Goal: Task Accomplishment & Management: Complete application form

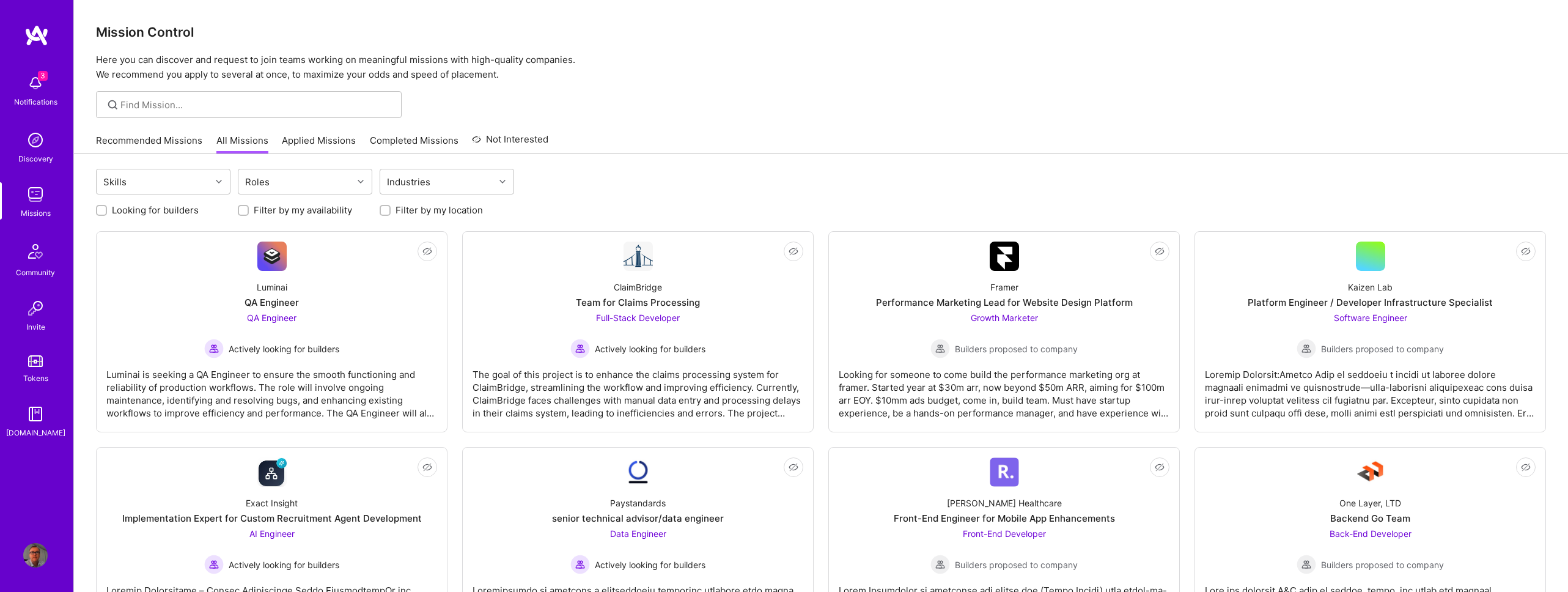
click at [34, 84] on img at bounding box center [35, 84] width 25 height 25
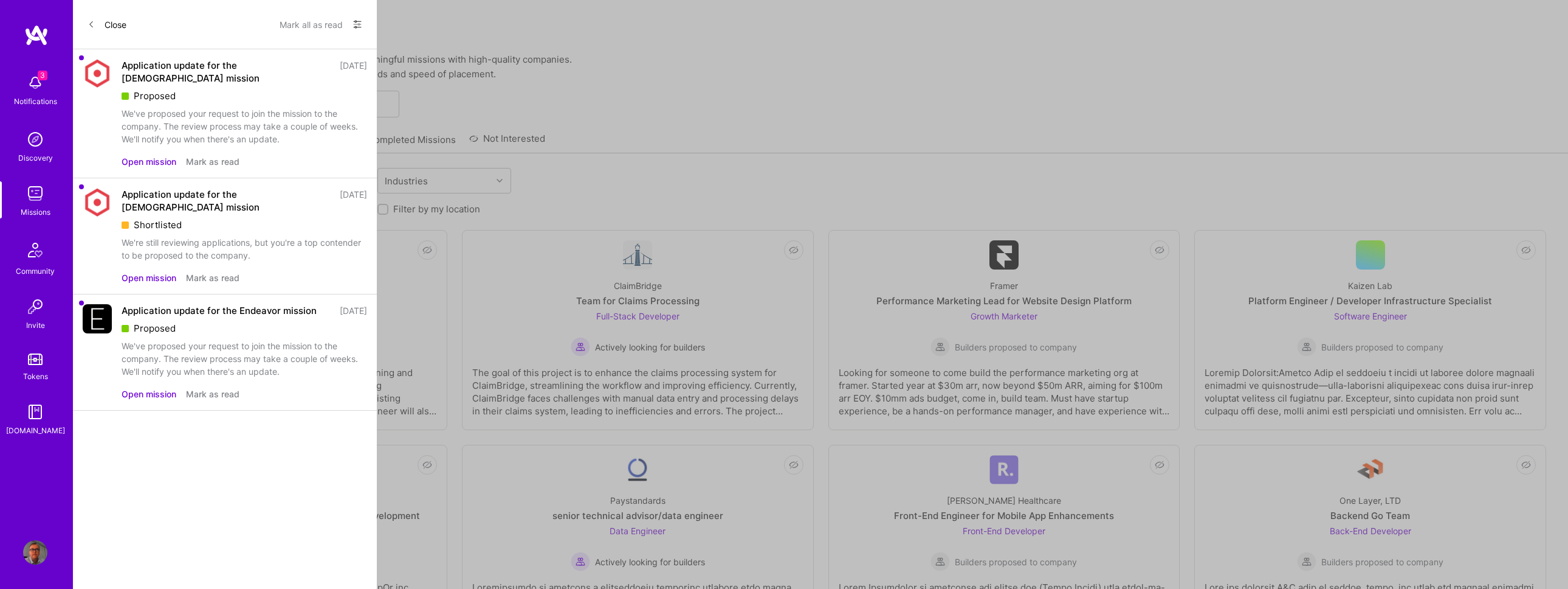
click at [214, 305] on div "Application update for the Endeavor mission" at bounding box center [219, 311] width 195 height 13
click at [159, 388] on button "Open mission" at bounding box center [149, 394] width 55 height 13
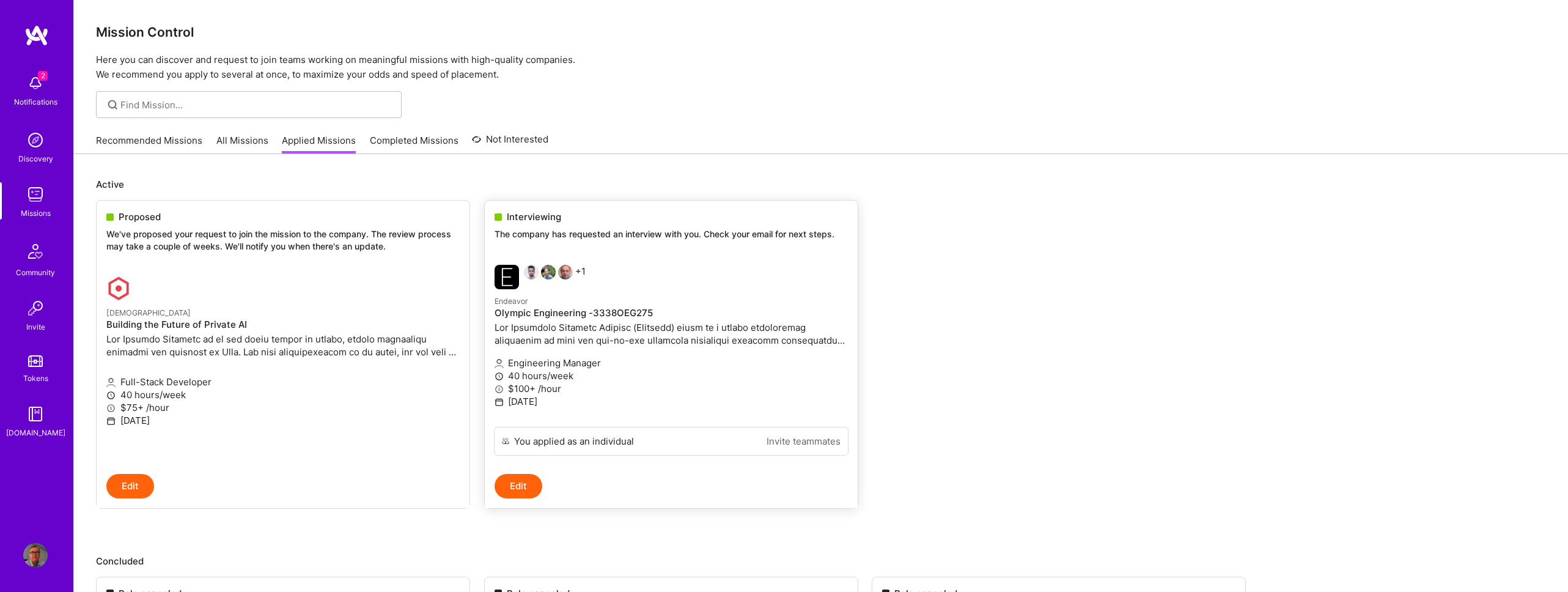
click at [660, 281] on div "+1" at bounding box center [612, 277] width 236 height 25
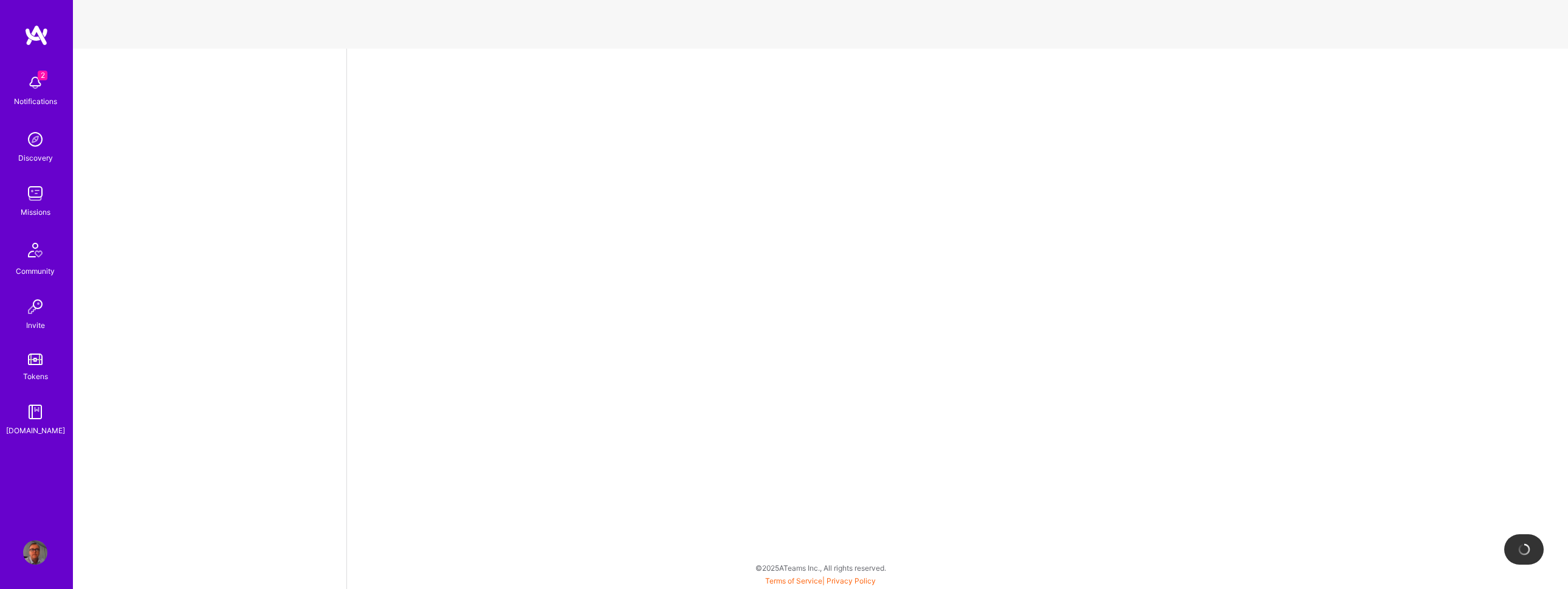
select select "GB"
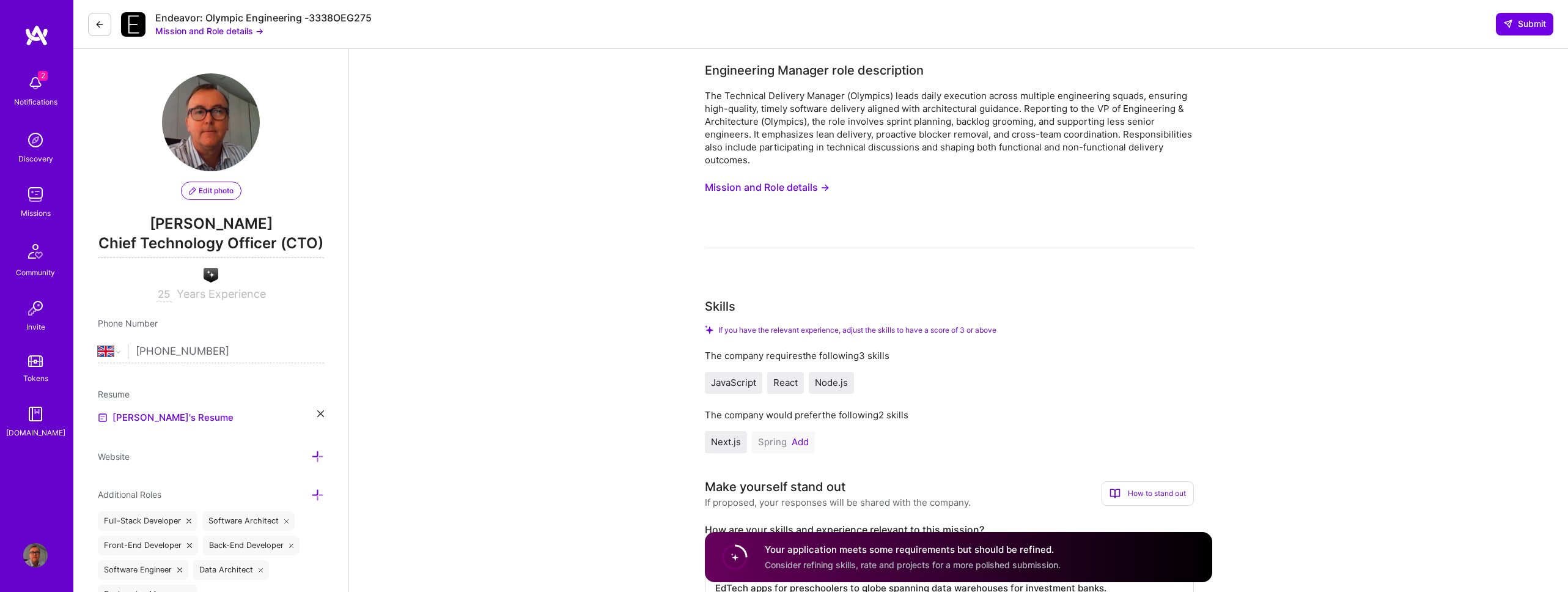
click at [744, 186] on button "Mission and Role details →" at bounding box center [767, 187] width 125 height 23
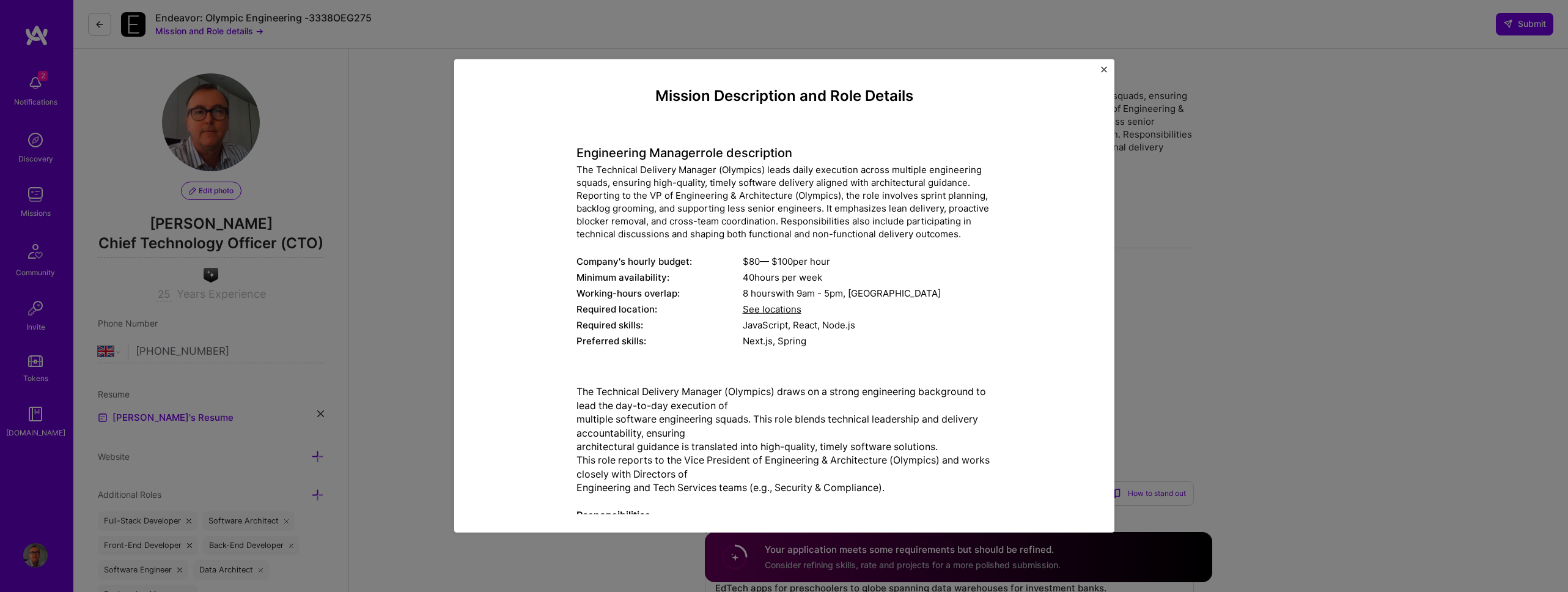
drag, startPoint x: 575, startPoint y: 150, endPoint x: 841, endPoint y: 314, distance: 312.5
click at [841, 314] on div "Engineering Manager role description The Technical Delivery Manager (Olympics) …" at bounding box center [784, 240] width 416 height 222
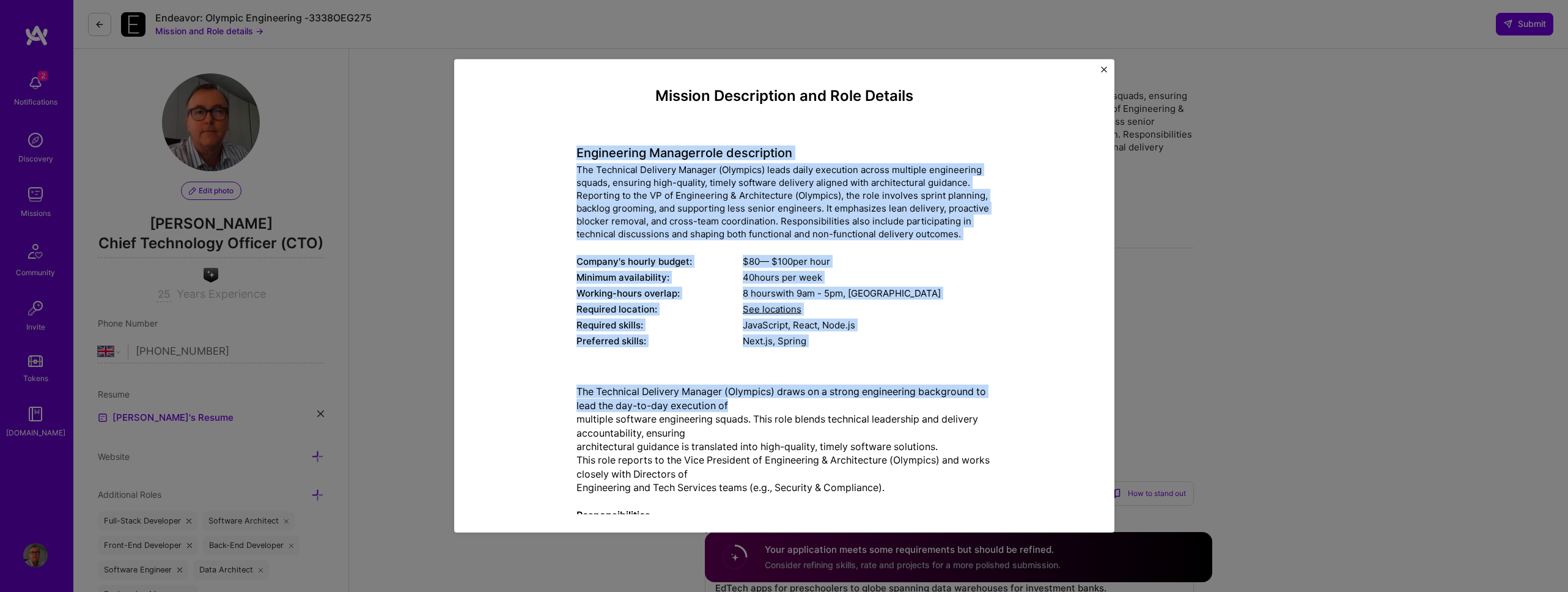
drag, startPoint x: 574, startPoint y: 153, endPoint x: 943, endPoint y: 410, distance: 449.7
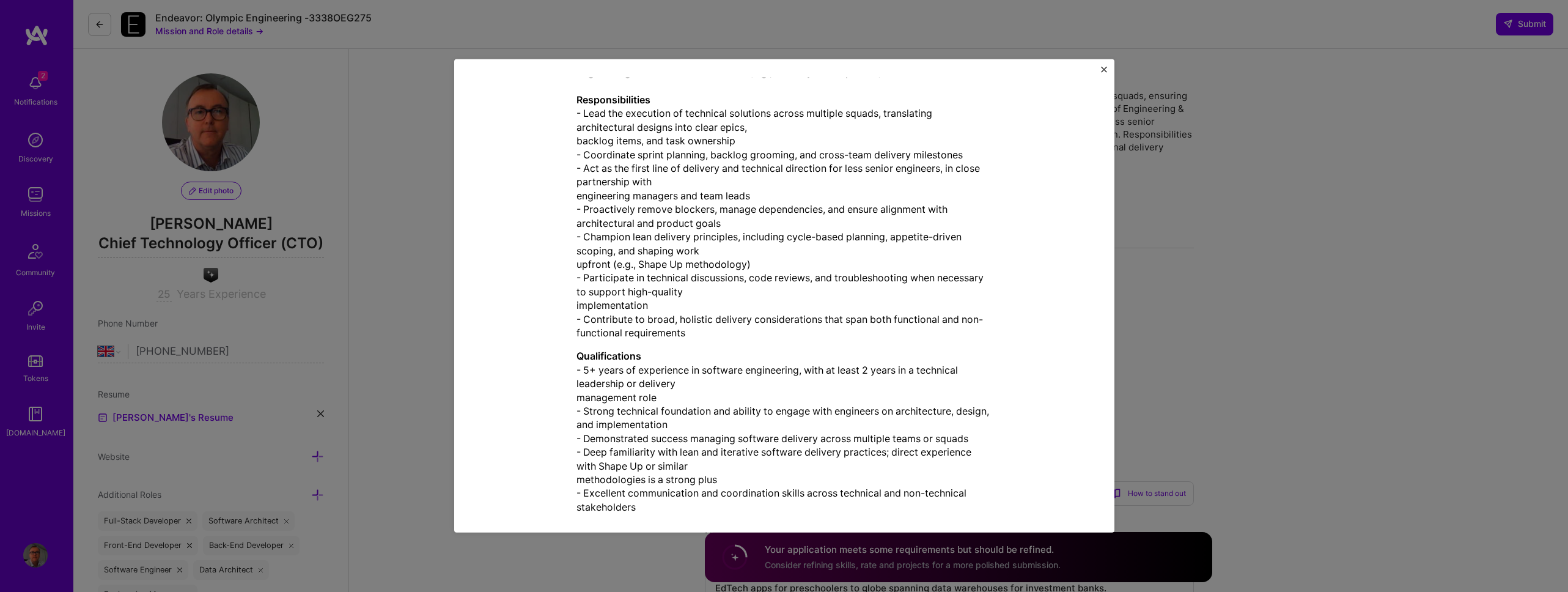
scroll to position [680, 0]
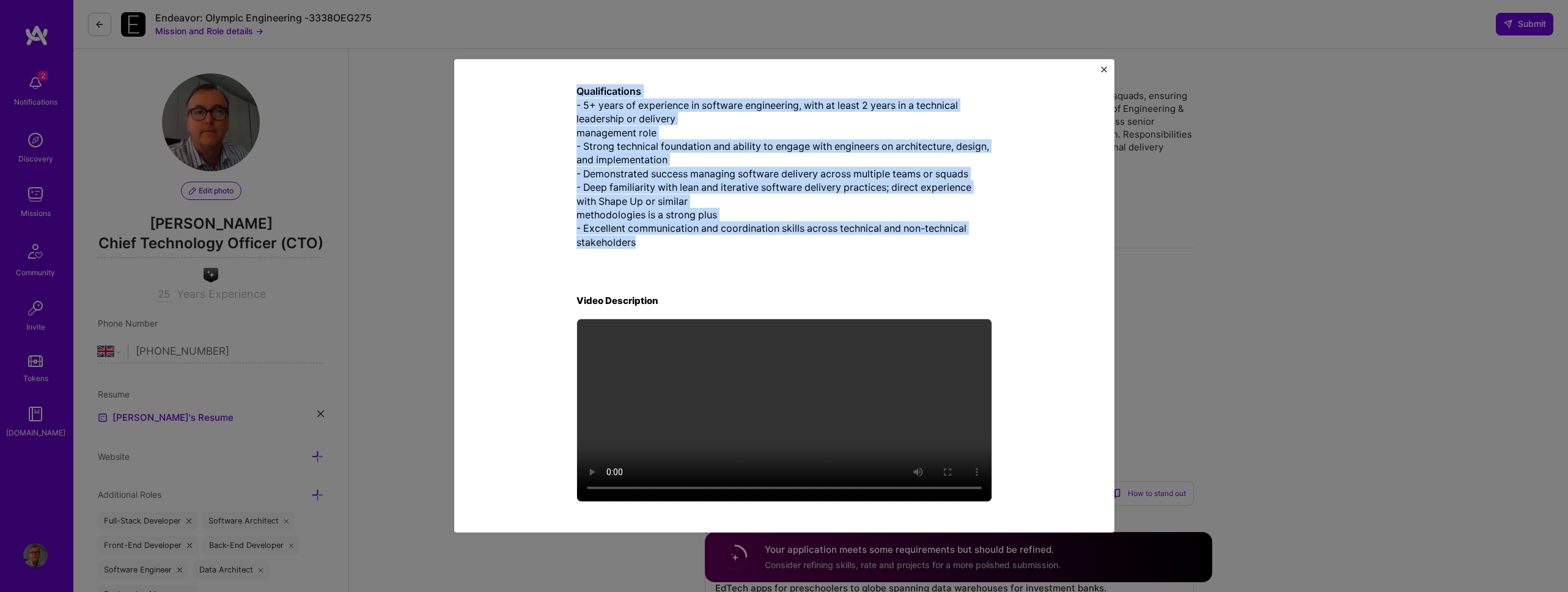
copy div "Loremipsumd Sitamet cons adipiscinge Sed Doeiusmod Temporin Utlabor (Etdolore) …"
click at [878, 229] on p "Qualifications - 5+ years of experience in software engineering, with at least …" at bounding box center [784, 166] width 416 height 164
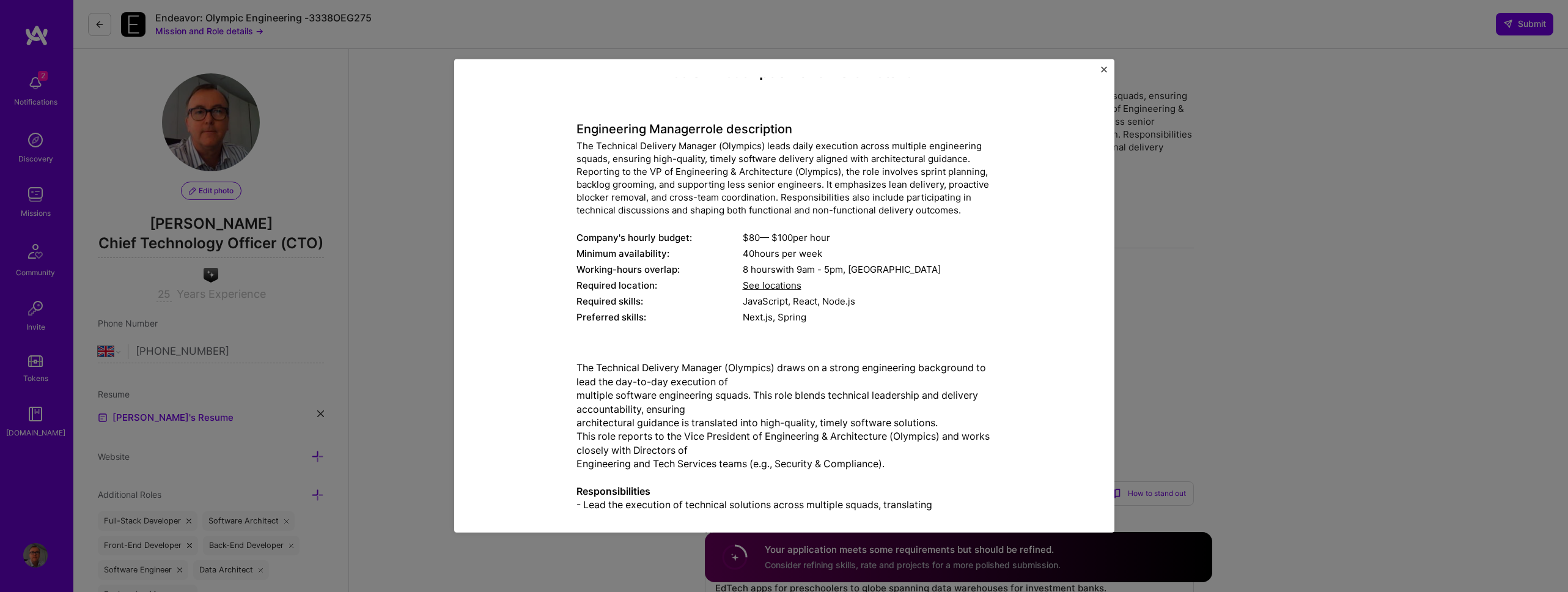
scroll to position [0, 0]
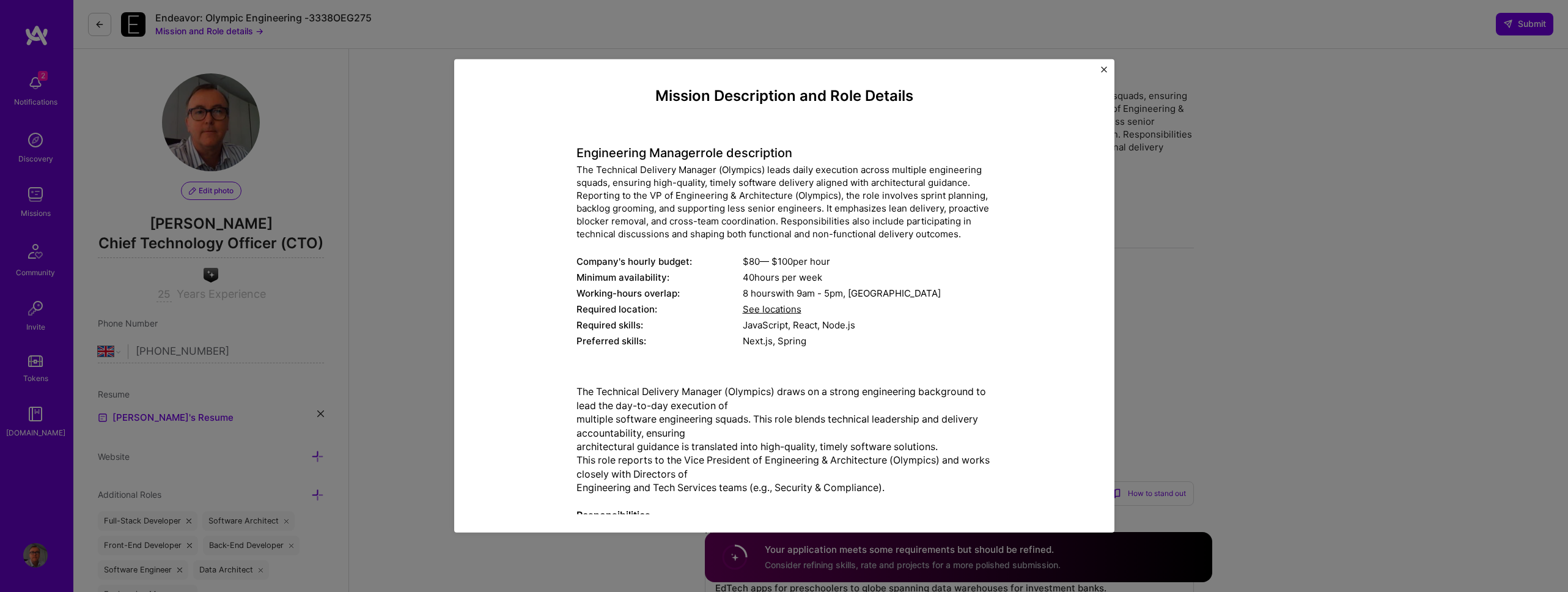
click at [437, 205] on div "Mission Description and Role Details Engineering Manager role description The T…" at bounding box center [784, 296] width 1568 height 592
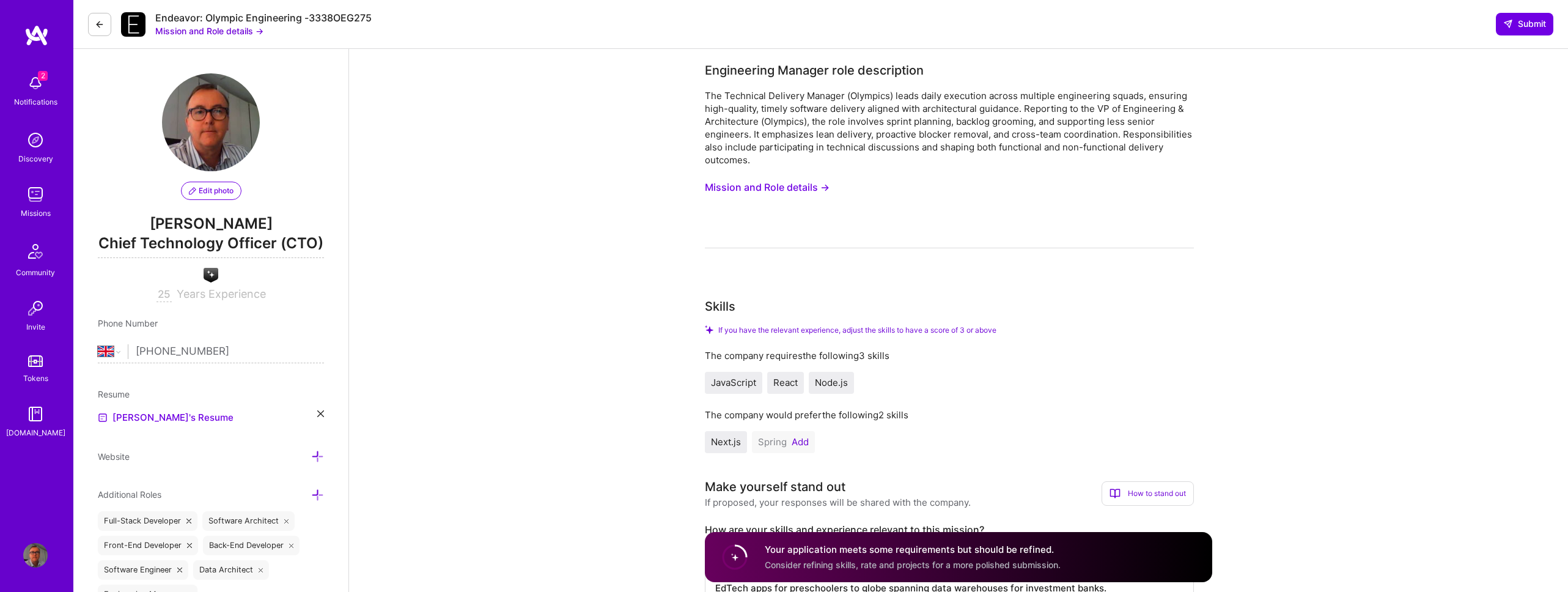
click at [788, 183] on button "Mission and Role details →" at bounding box center [767, 187] width 125 height 23
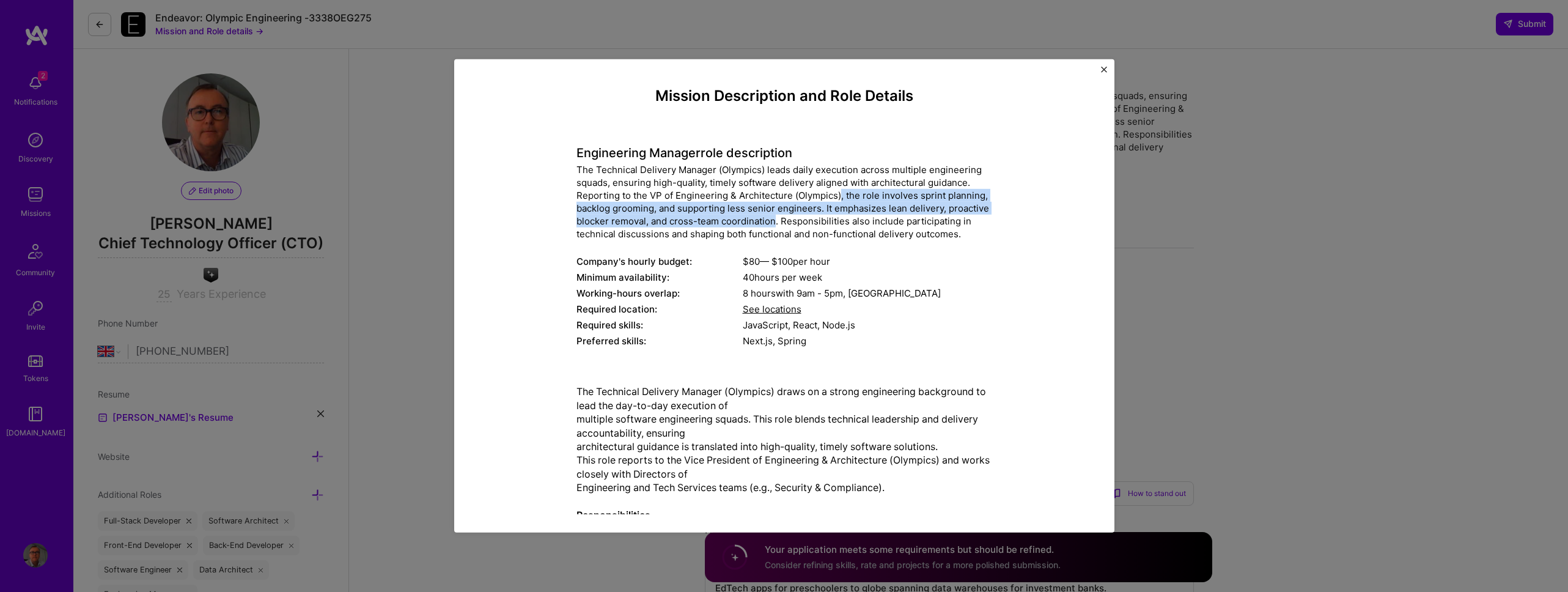
drag, startPoint x: 835, startPoint y: 194, endPoint x: 770, endPoint y: 220, distance: 70.0
click at [770, 220] on div "The Technical Delivery Manager (Olympics) leads daily execution across multiple…" at bounding box center [784, 202] width 416 height 77
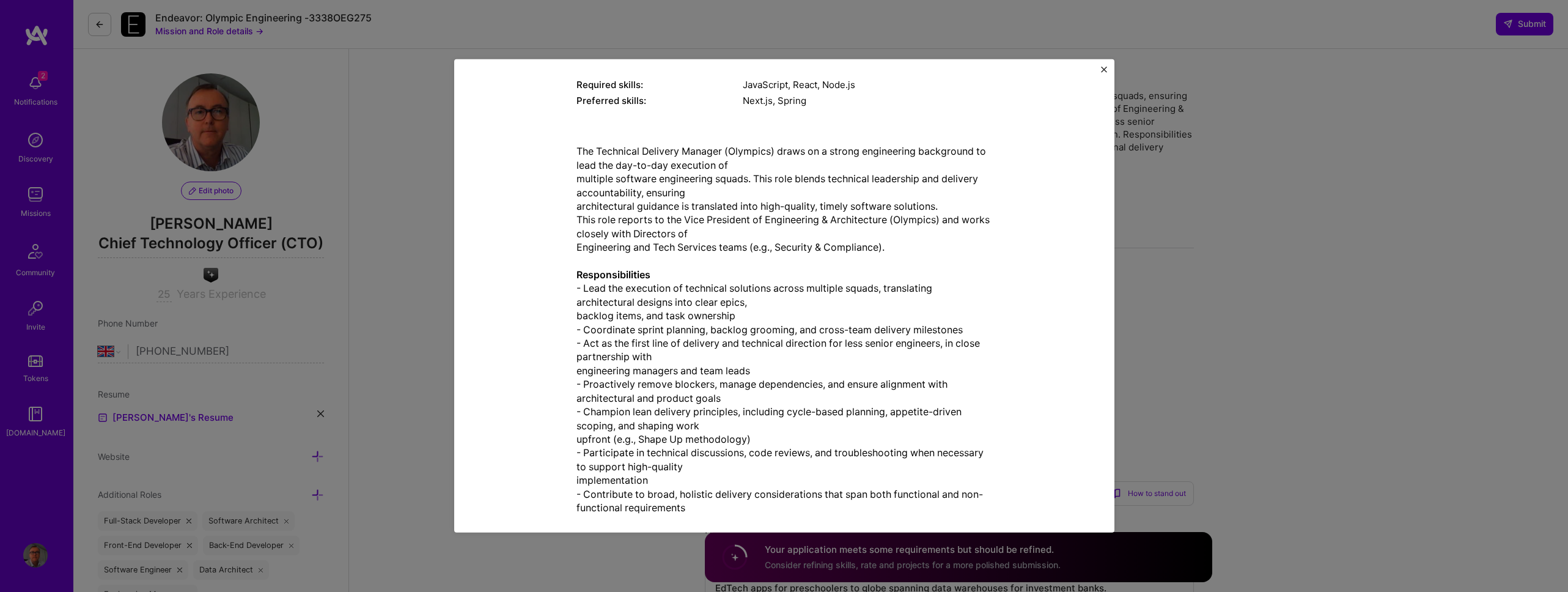
scroll to position [358, 0]
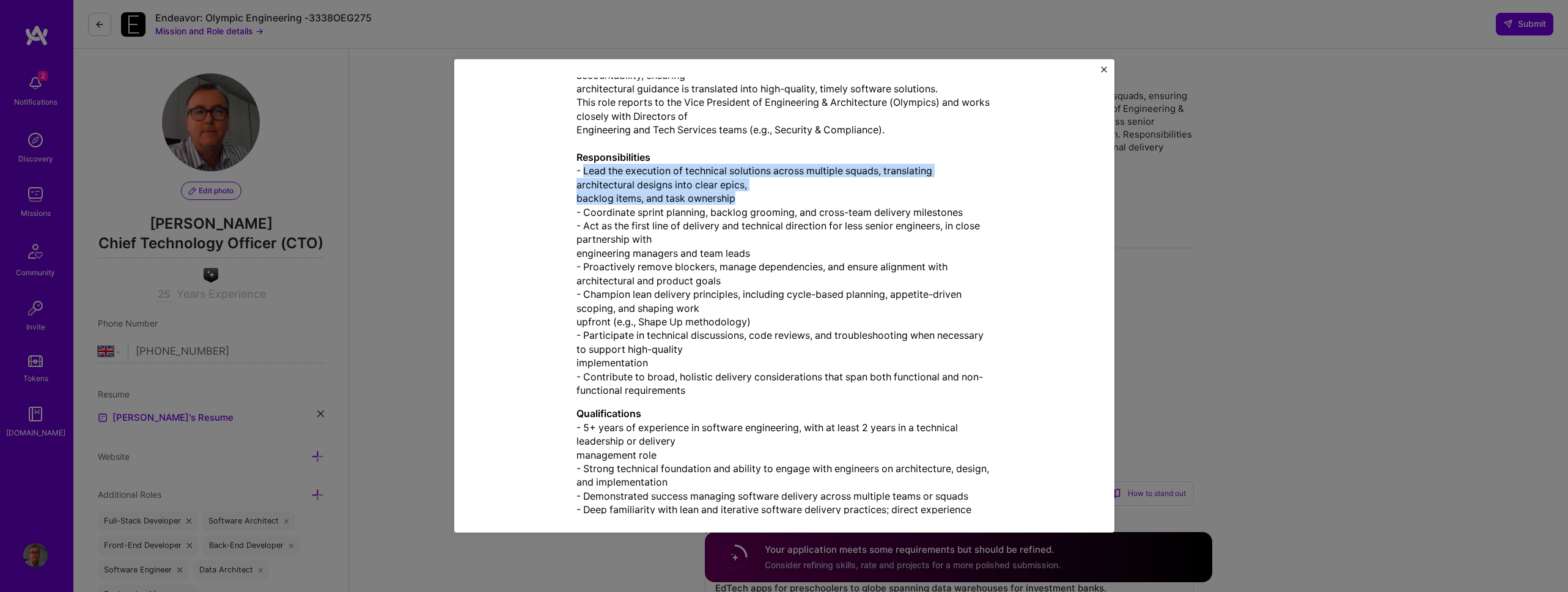
drag, startPoint x: 580, startPoint y: 173, endPoint x: 784, endPoint y: 199, distance: 205.7
click at [784, 199] on p "The Technical Delivery Manager (Olympics) draws on a strong engineering backgro…" at bounding box center [784, 212] width 416 height 370
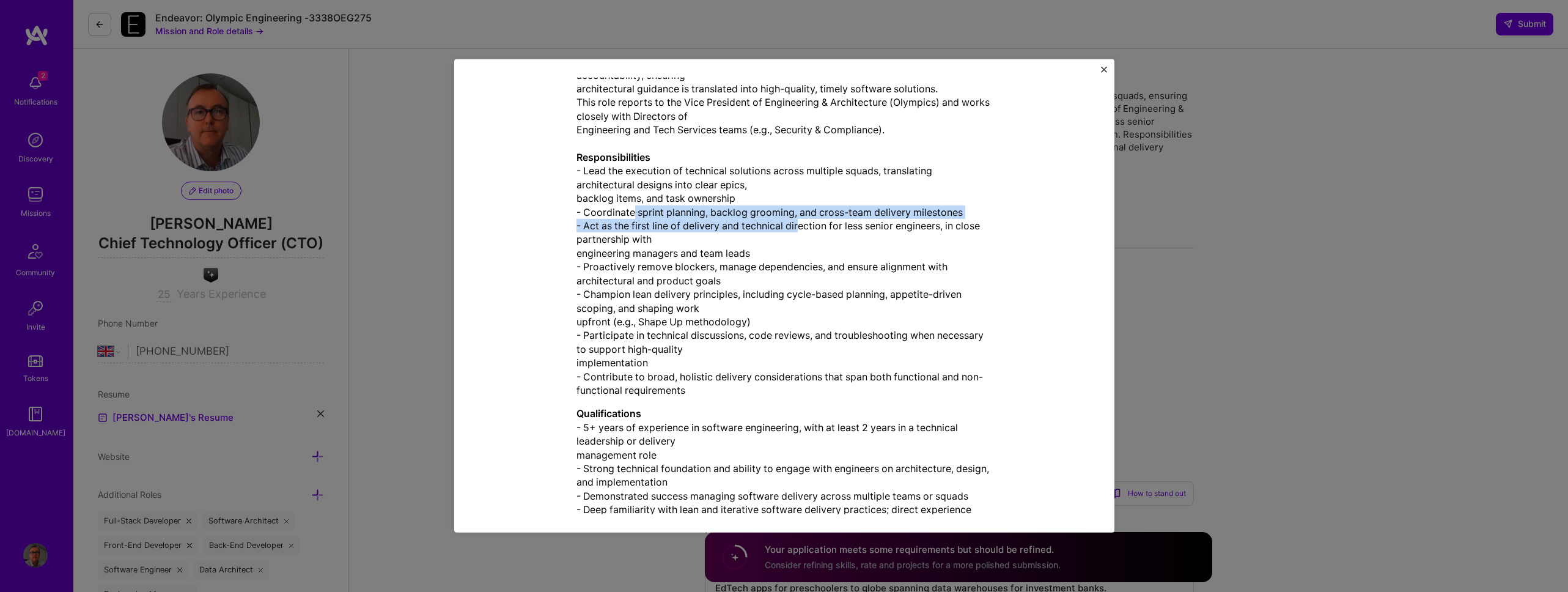
drag, startPoint x: 631, startPoint y: 216, endPoint x: 796, endPoint y: 219, distance: 165.0
click at [796, 219] on p "The Technical Delivery Manager (Olympics) draws on a strong engineering backgro…" at bounding box center [784, 212] width 416 height 370
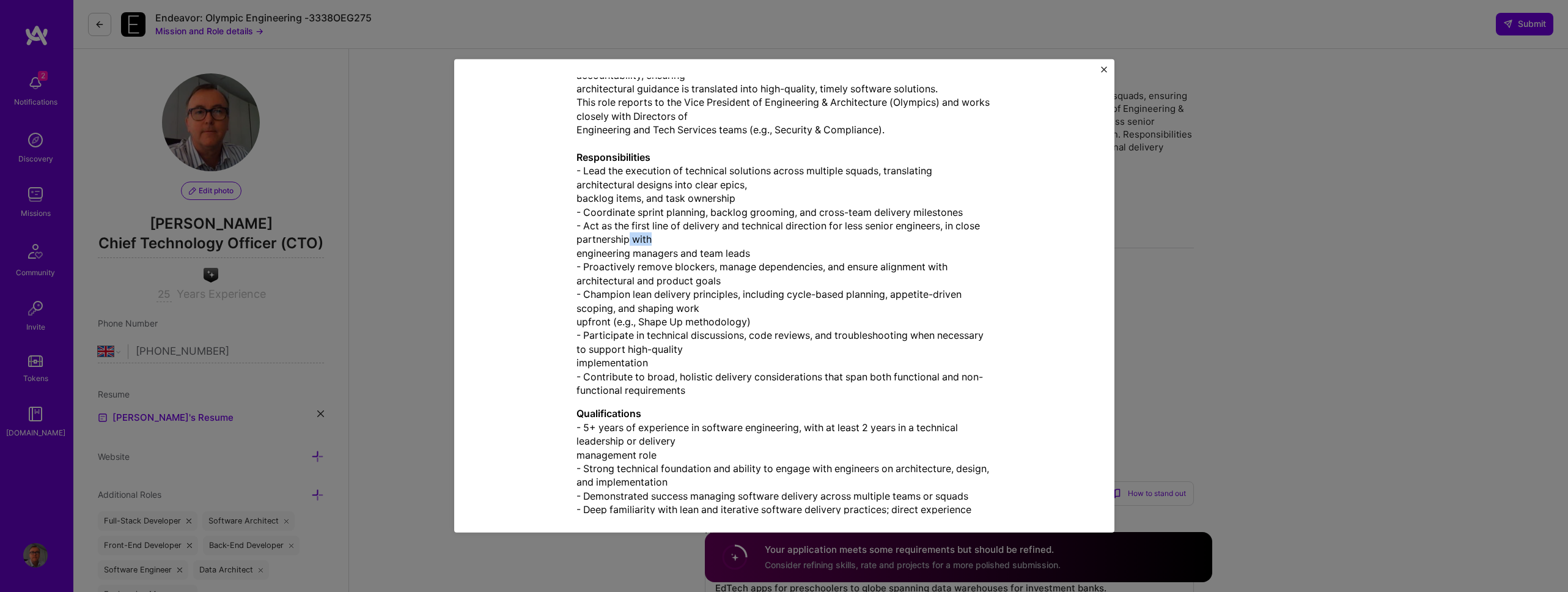
drag, startPoint x: 653, startPoint y: 237, endPoint x: 624, endPoint y: 235, distance: 29.1
click at [624, 235] on p "The Technical Delivery Manager (Olympics) draws on a strong engineering backgro…" at bounding box center [784, 212] width 416 height 370
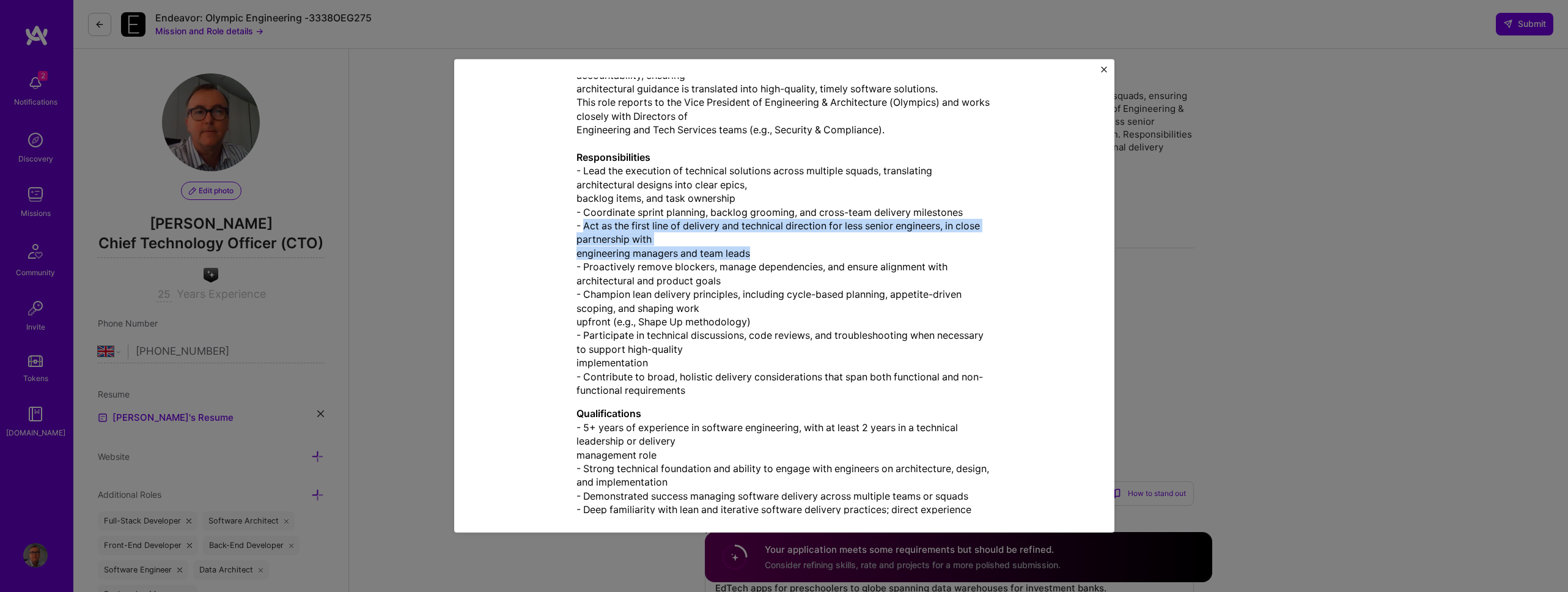
drag, startPoint x: 761, startPoint y: 252, endPoint x: 580, endPoint y: 228, distance: 182.6
click at [580, 228] on p "The Technical Delivery Manager (Olympics) draws on a strong engineering backgro…" at bounding box center [784, 212] width 416 height 370
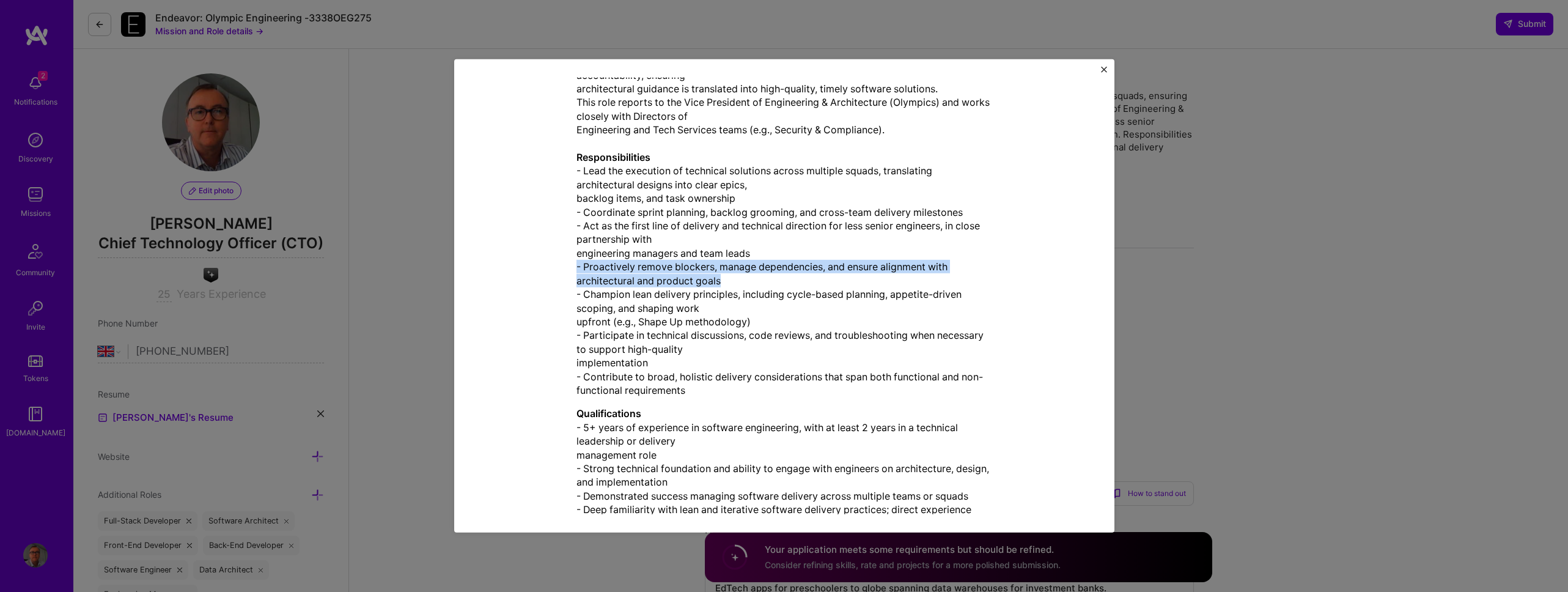
drag, startPoint x: 726, startPoint y: 276, endPoint x: 570, endPoint y: 263, distance: 156.5
click at [570, 263] on div "Mission Description and Role Details Engineering Manager role description The T…" at bounding box center [784, 278] width 604 height 1097
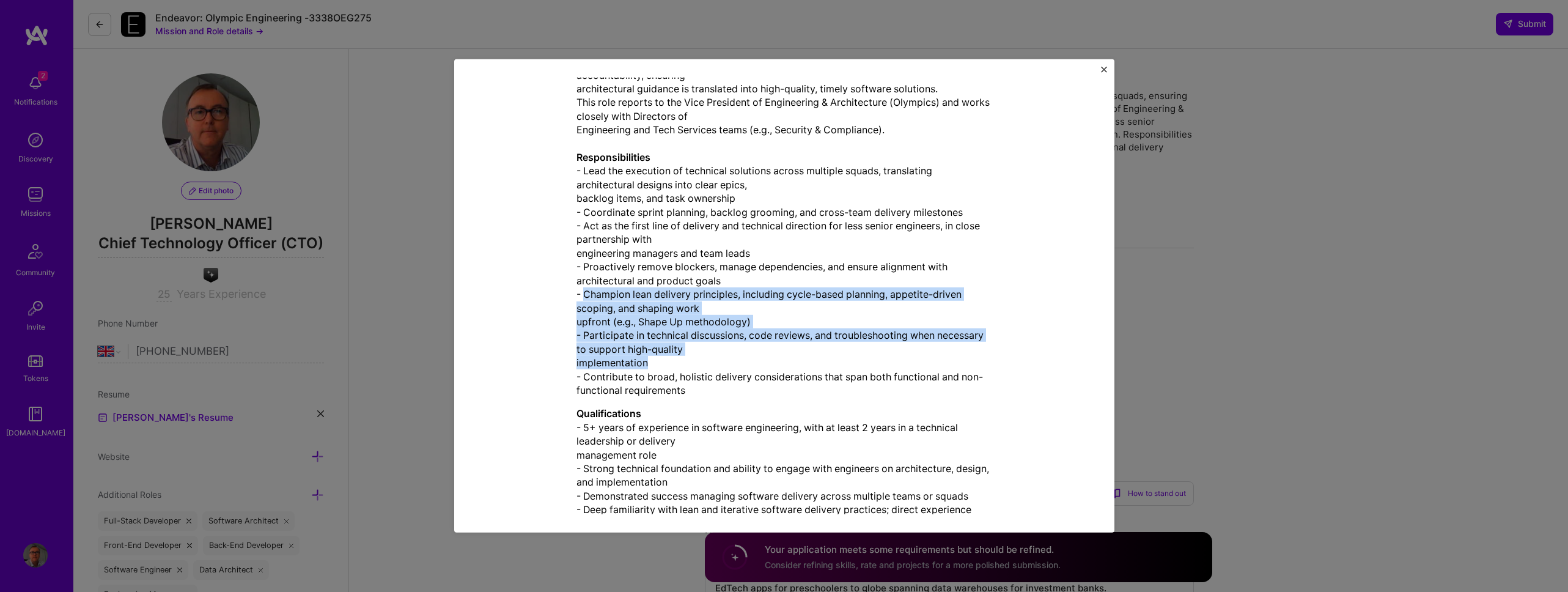
drag, startPoint x: 580, startPoint y: 294, endPoint x: 677, endPoint y: 358, distance: 116.2
click at [677, 358] on p "The Technical Delivery Manager (Olympics) draws on a strong engineering backgro…" at bounding box center [784, 212] width 416 height 370
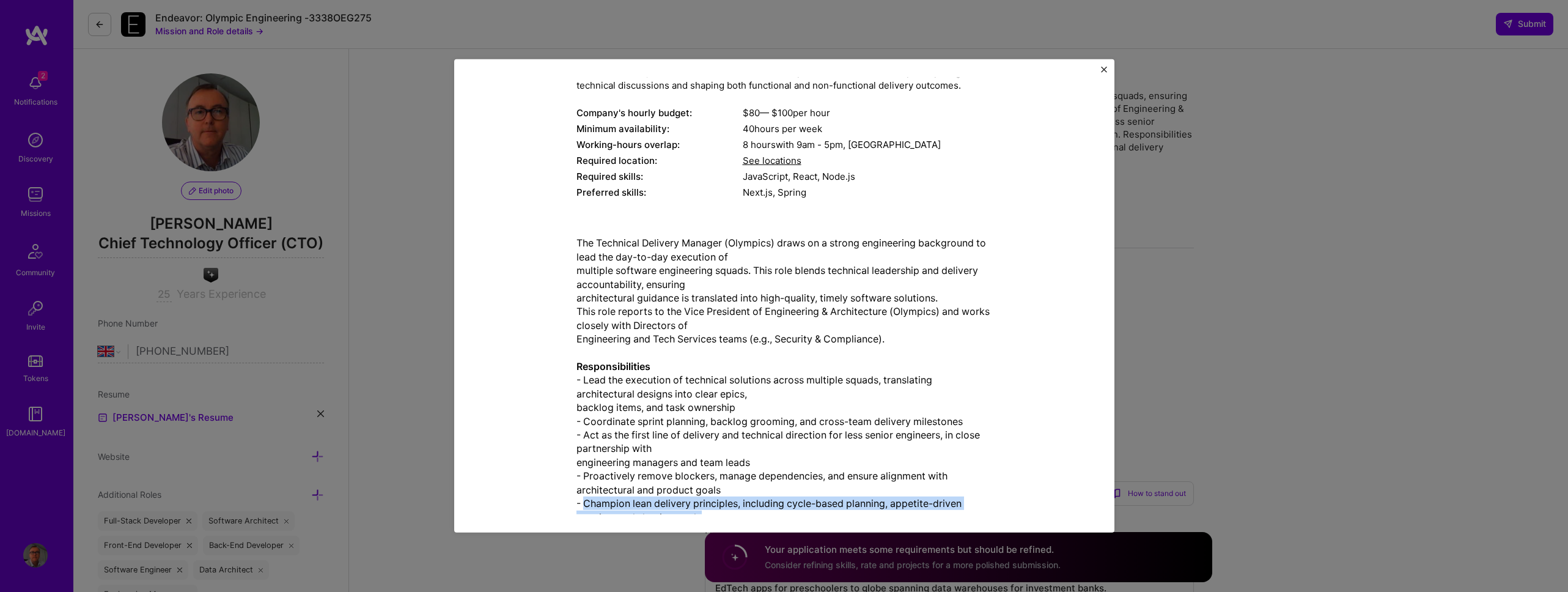
scroll to position [0, 0]
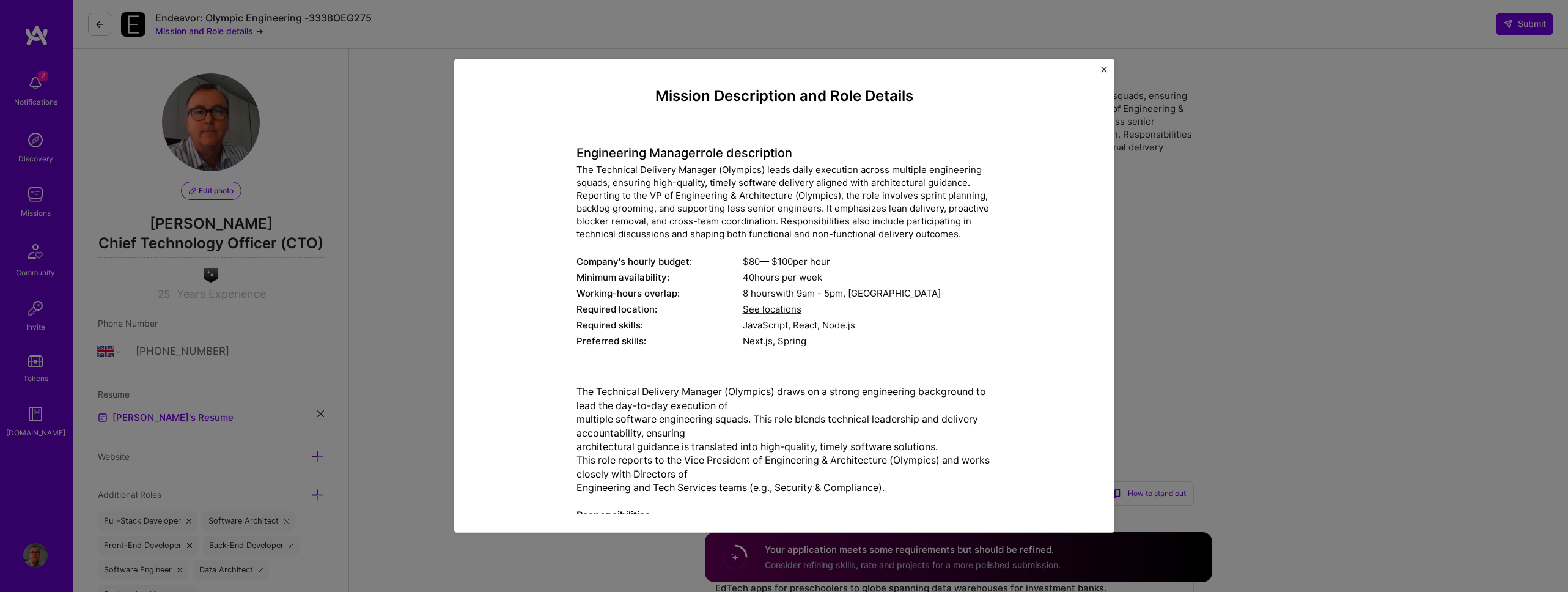
click at [957, 179] on div "The Technical Delivery Manager (Olympics) leads daily execution across multiple…" at bounding box center [784, 202] width 416 height 77
click at [1104, 69] on img "Close" at bounding box center [1104, 69] width 6 height 6
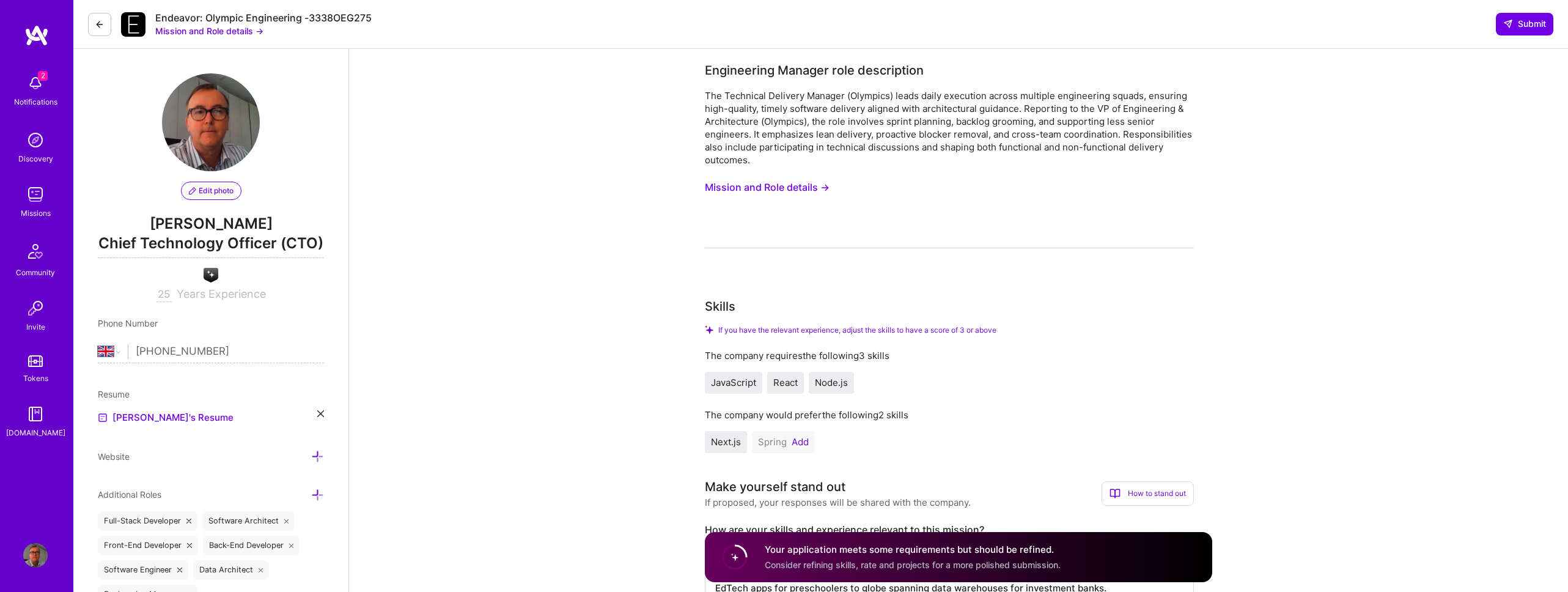
click at [784, 186] on button "Mission and Role details →" at bounding box center [767, 187] width 125 height 23
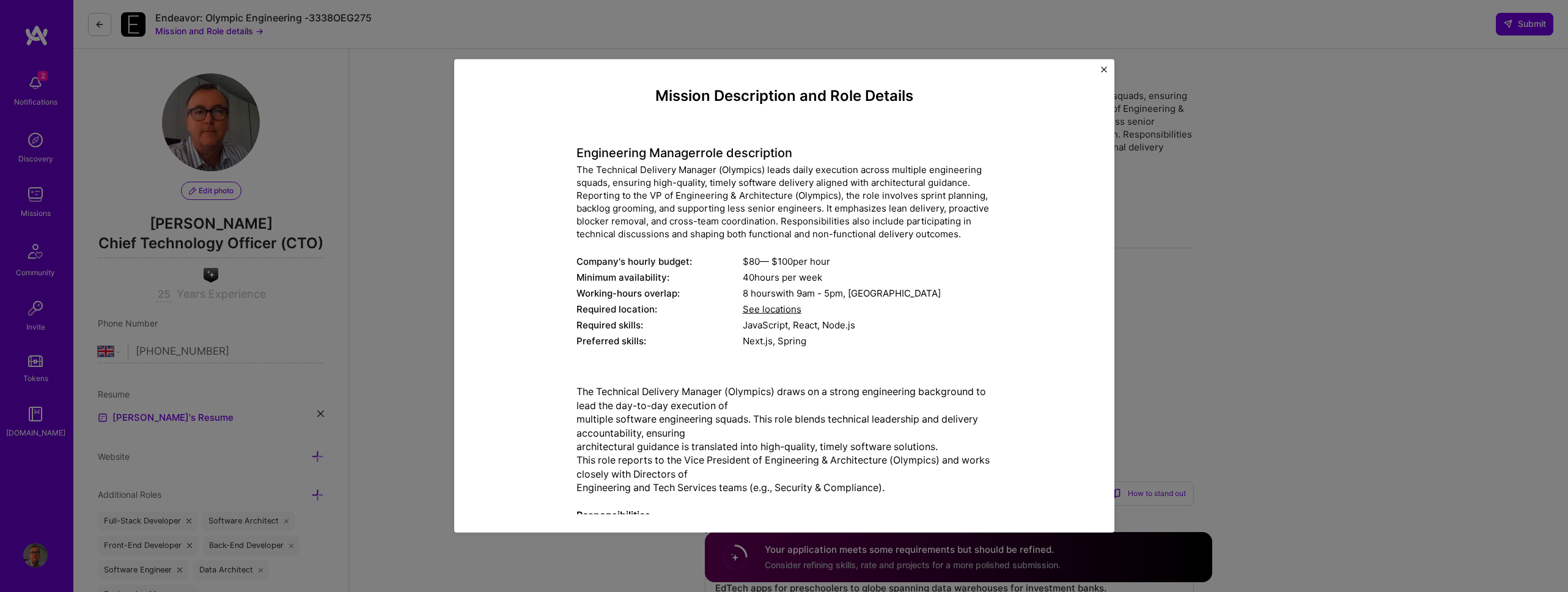
click at [1103, 70] on img "Close" at bounding box center [1104, 69] width 6 height 6
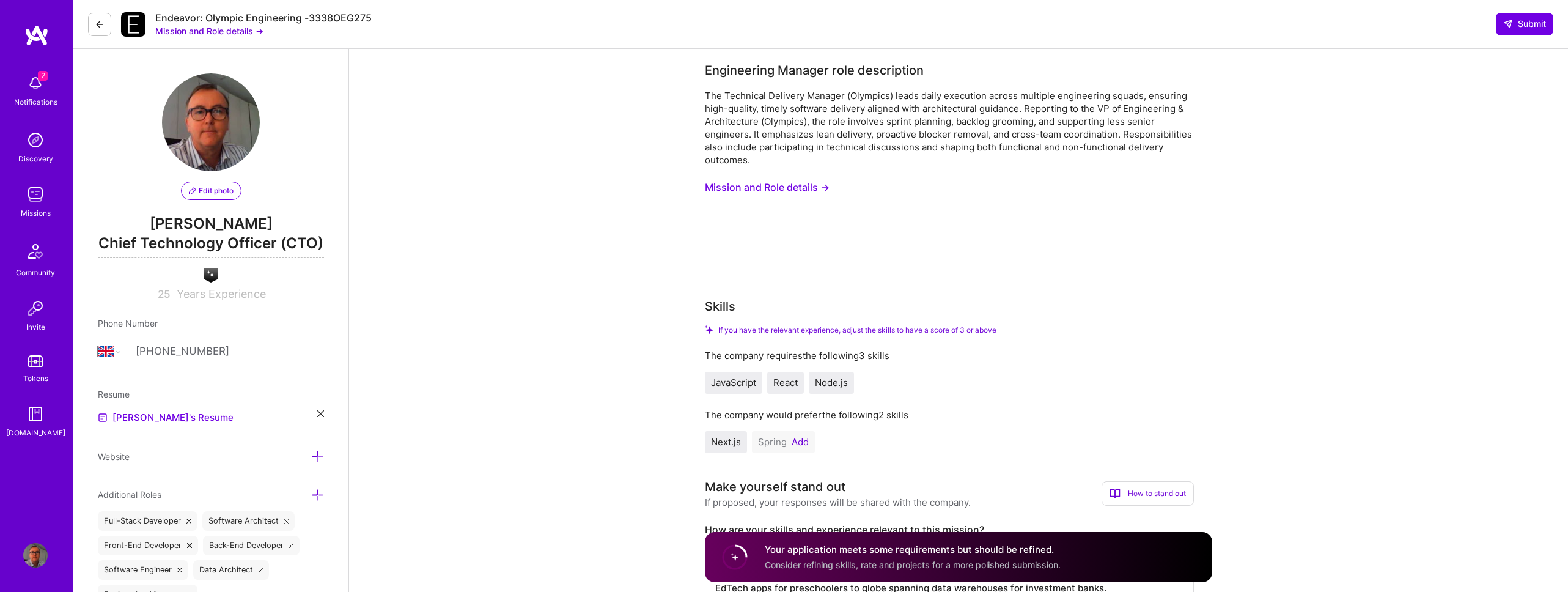
click at [164, 296] on input "25" at bounding box center [164, 295] width 15 height 15
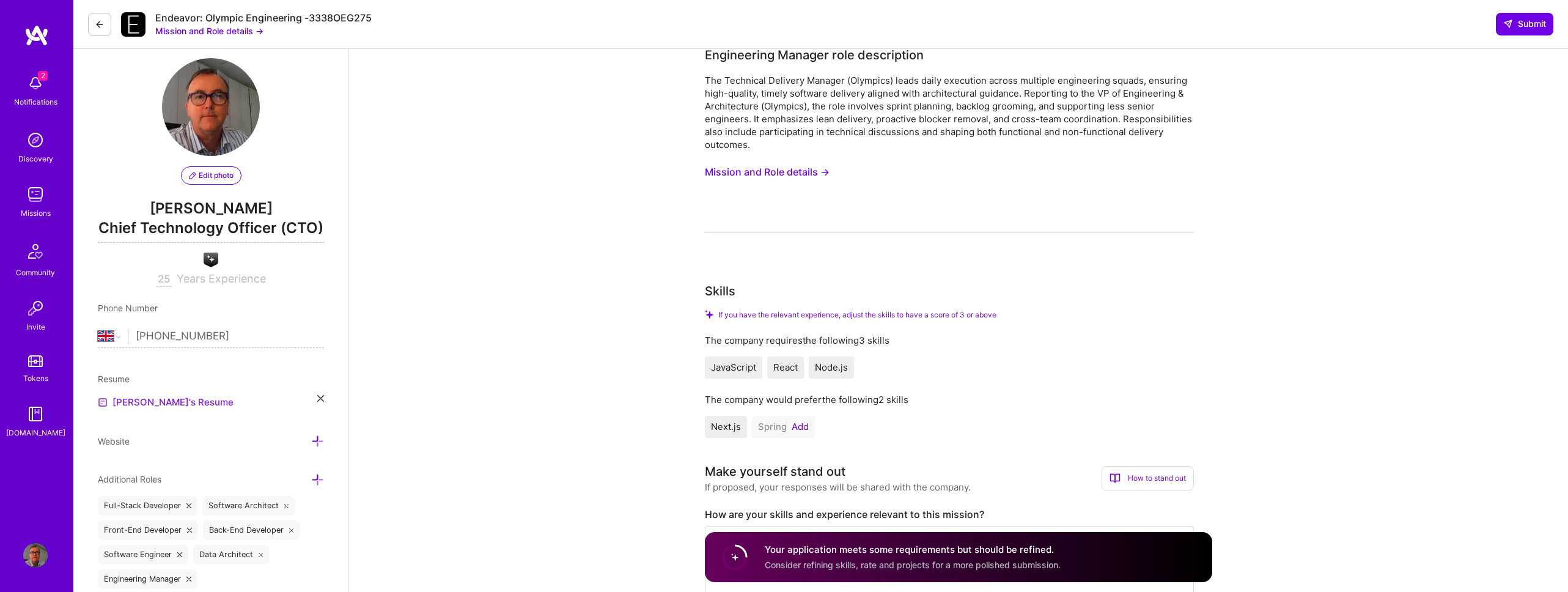
click at [161, 403] on link "[PERSON_NAME]'s Resume" at bounding box center [165, 402] width 135 height 15
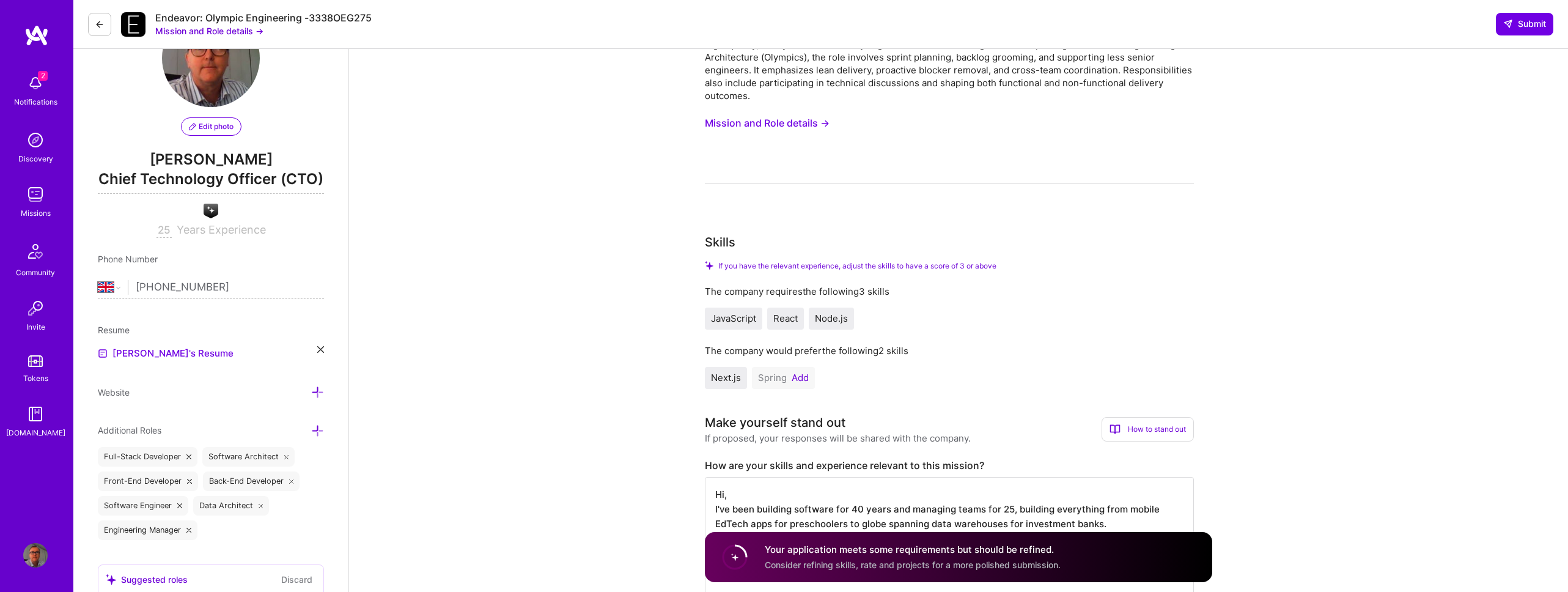
scroll to position [99, 0]
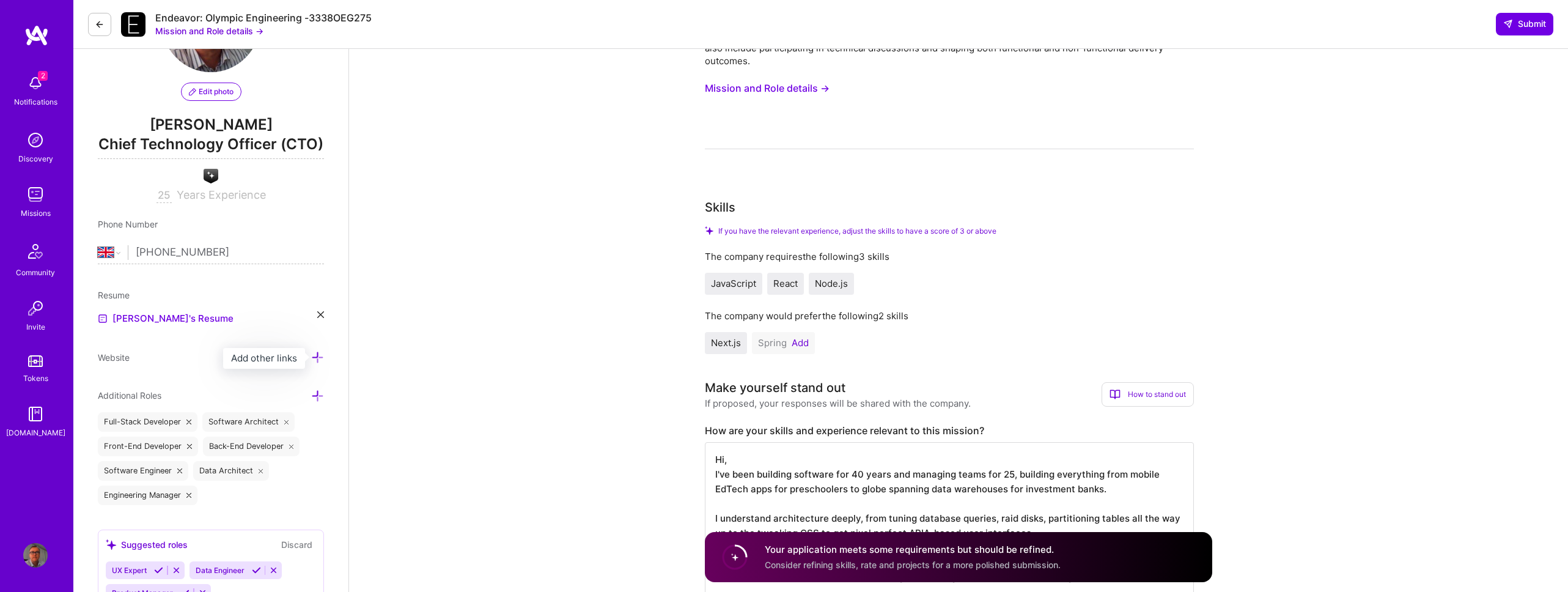
click at [317, 359] on icon at bounding box center [317, 357] width 13 height 13
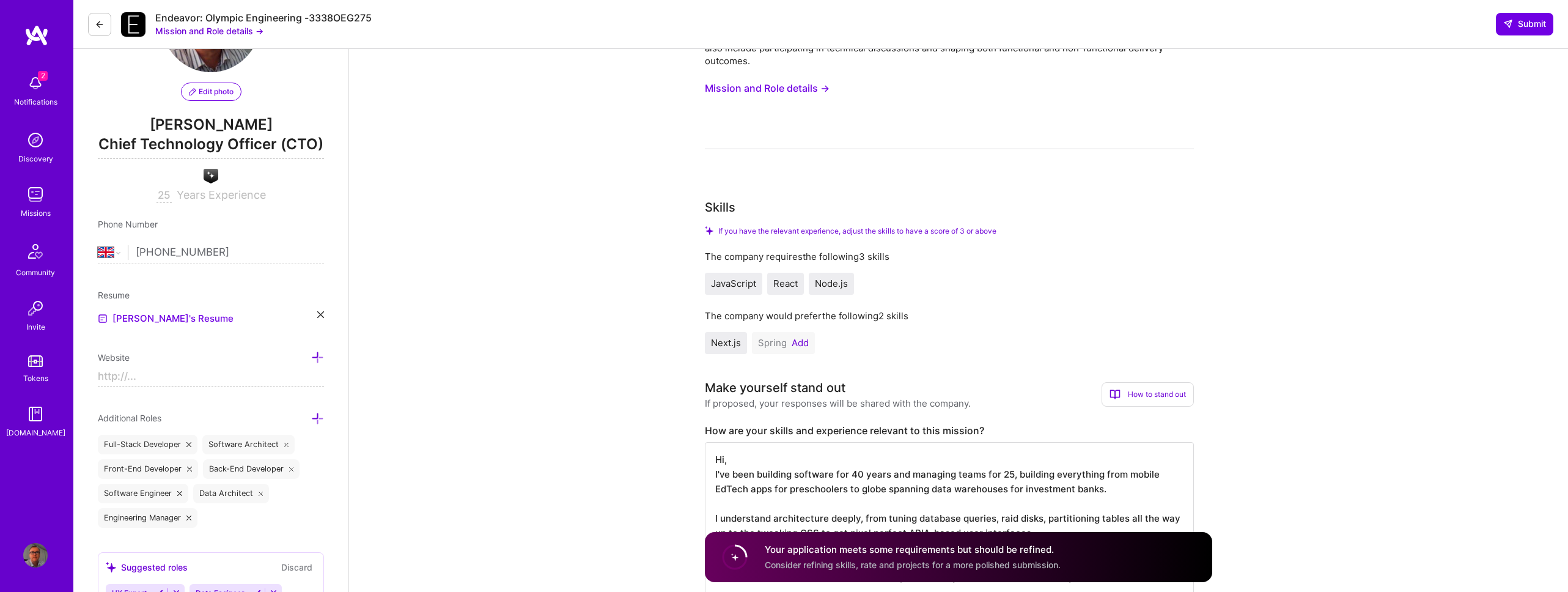
click at [237, 369] on input at bounding box center [210, 376] width 226 height 19
type input "[URL][DOMAIN_NAME]"
drag, startPoint x: 437, startPoint y: 383, endPoint x: 464, endPoint y: 370, distance: 30.0
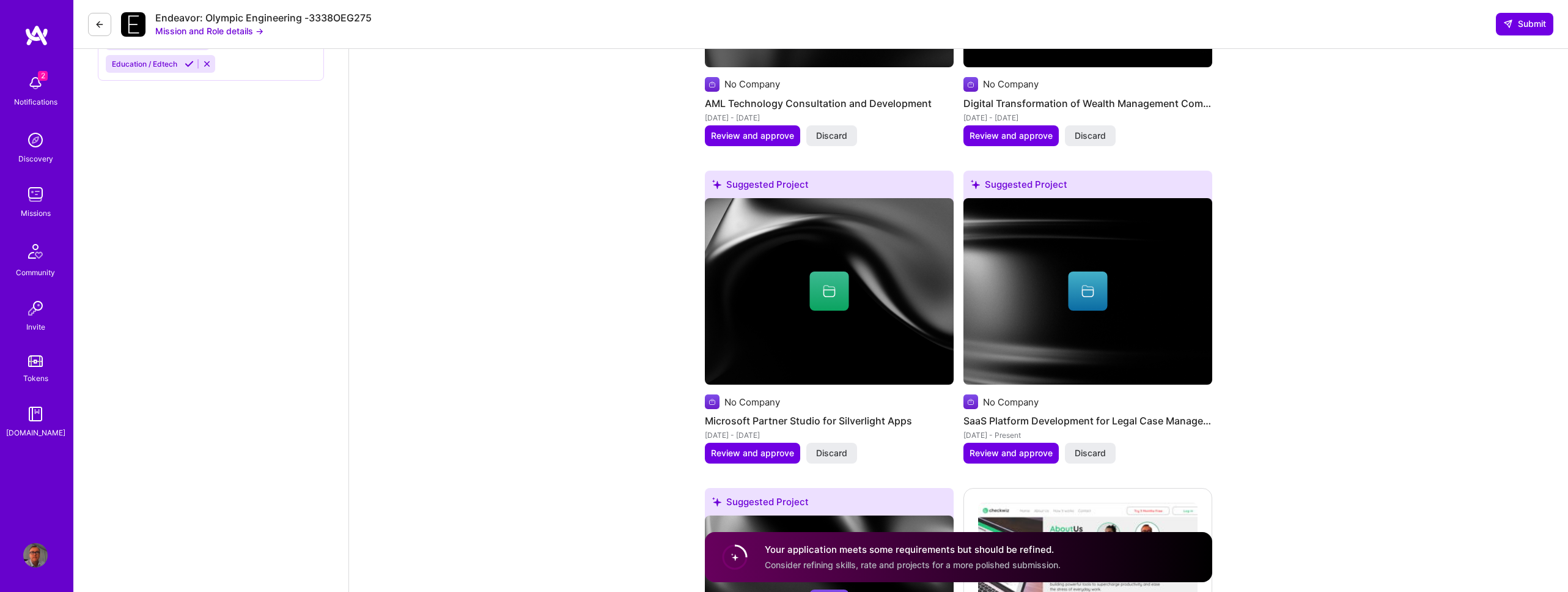
click at [259, 392] on div "Edit photo [PERSON_NAME] Chief Technology Officer (CTO) A.I. guild Members of A…" at bounding box center [210, 23] width 275 height 3476
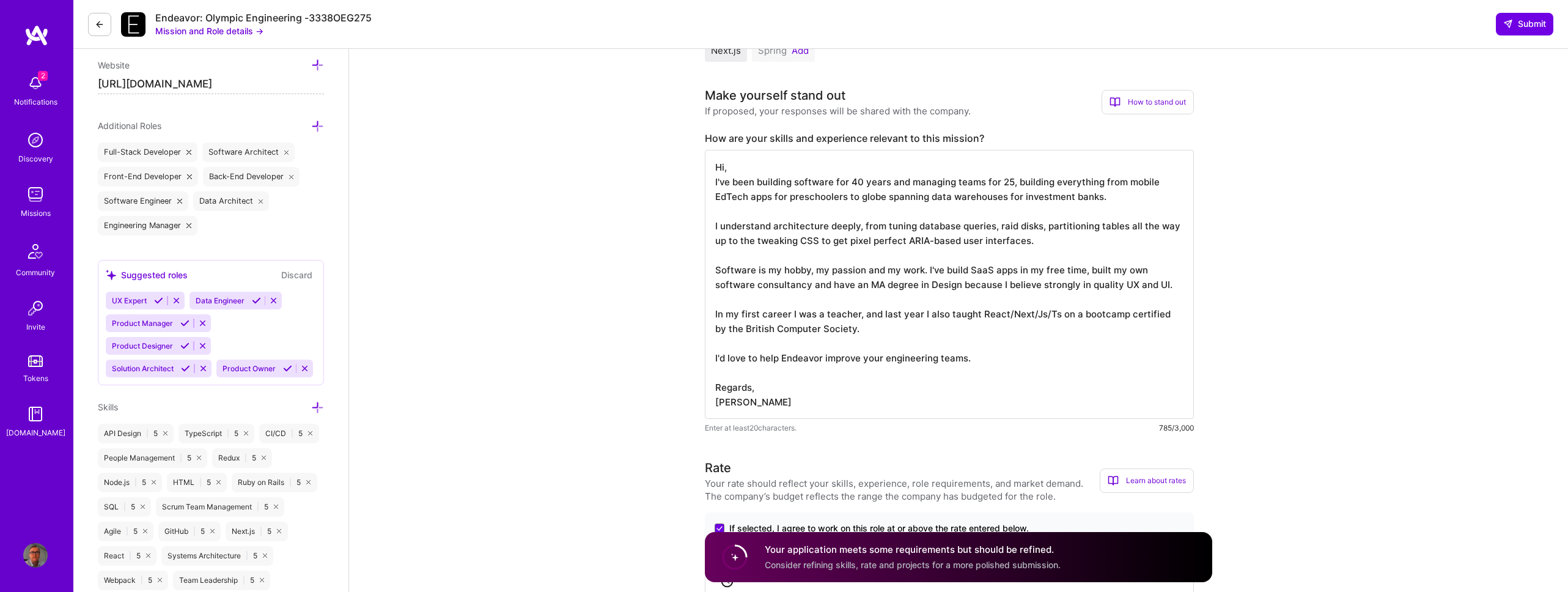
scroll to position [0, 0]
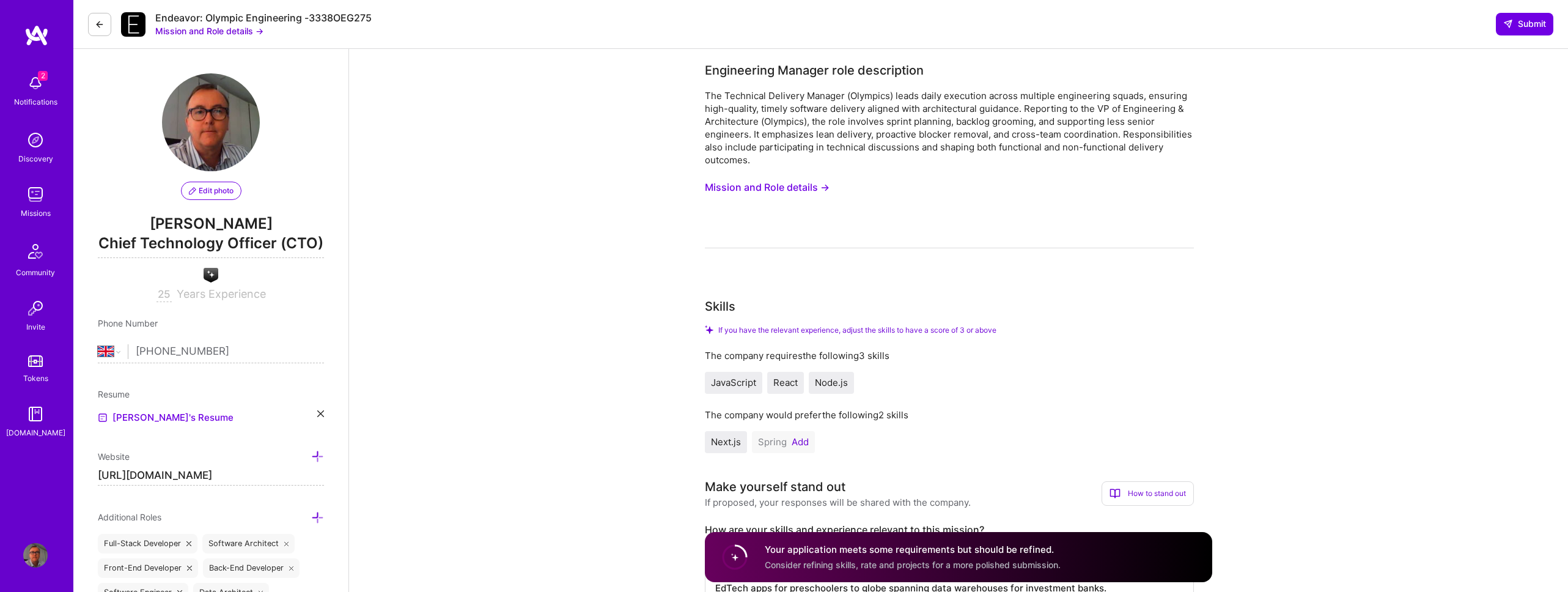
click at [317, 456] on icon at bounding box center [317, 457] width 13 height 13
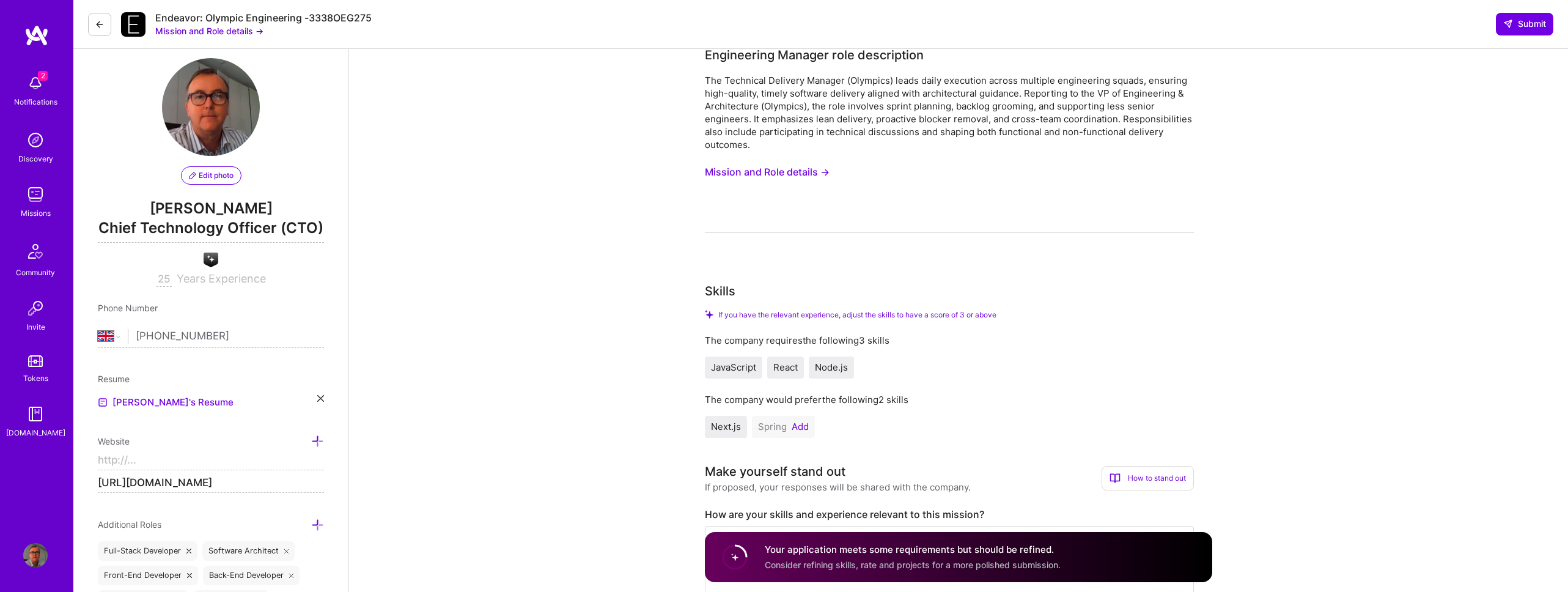
click at [105, 28] on button at bounding box center [99, 25] width 23 height 23
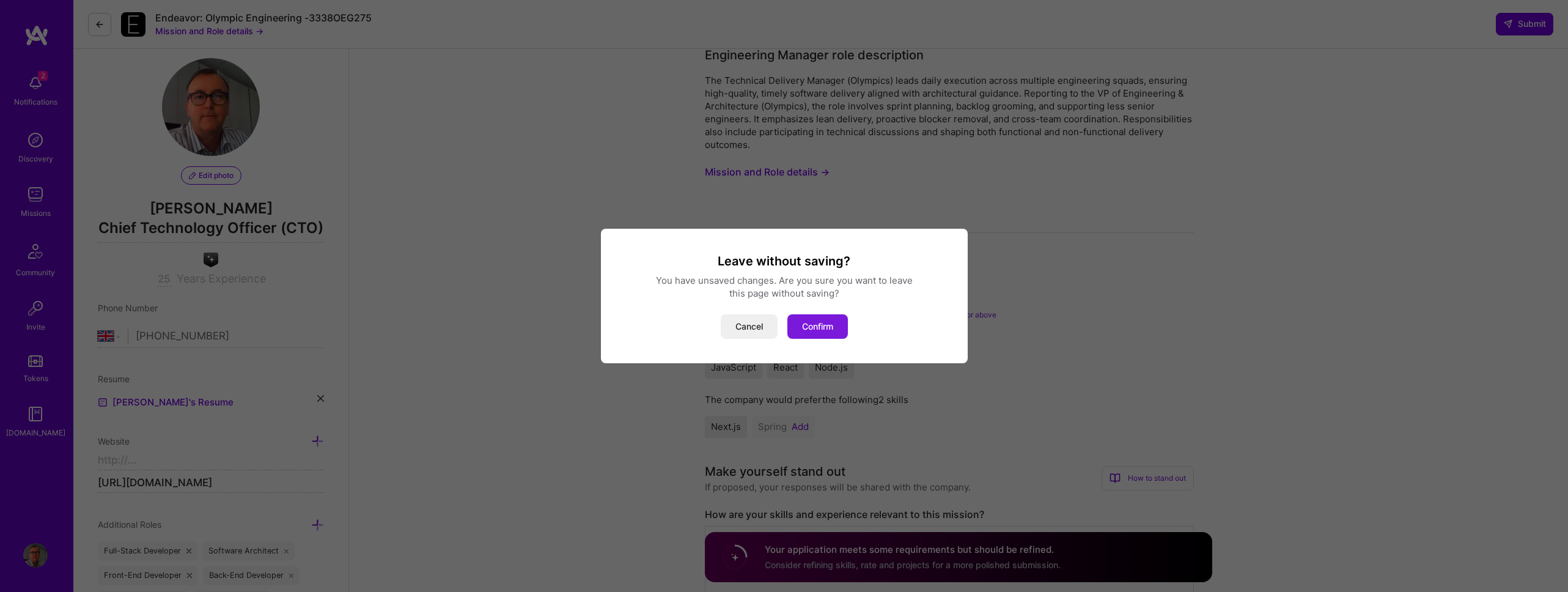
click at [806, 327] on button "Confirm" at bounding box center [817, 326] width 61 height 25
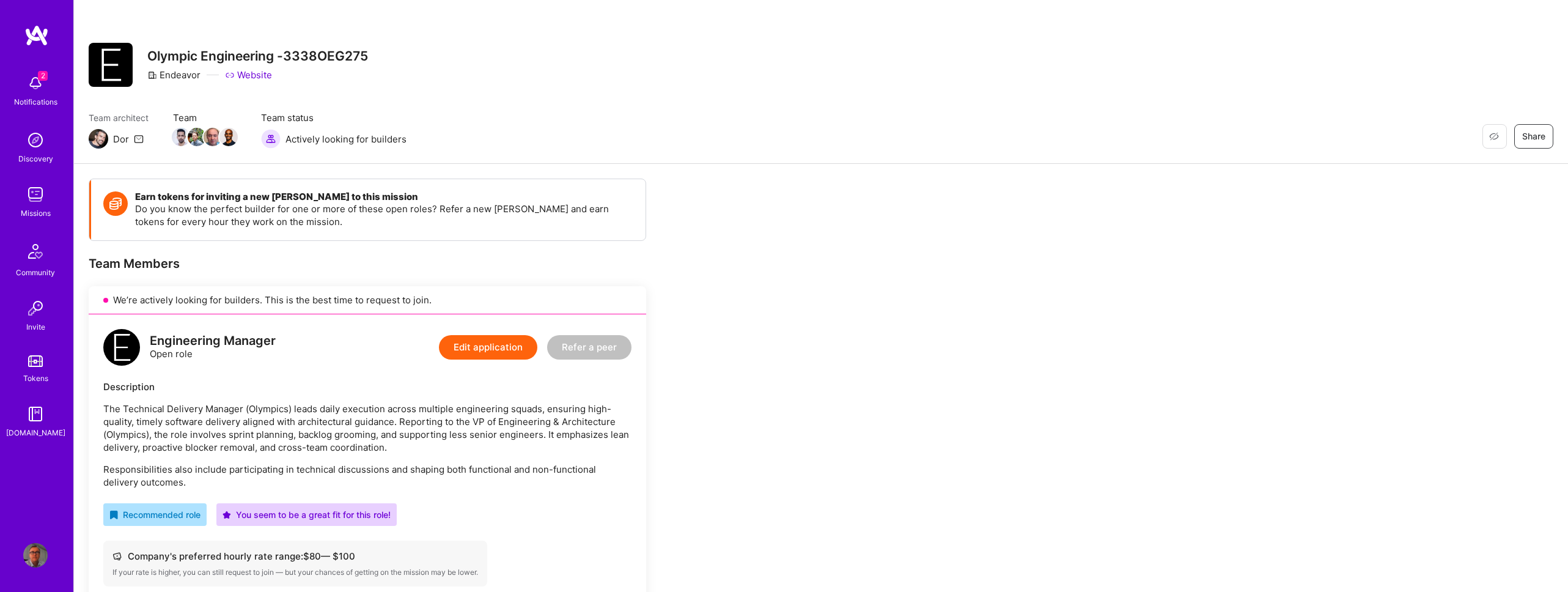
click at [36, 552] on img at bounding box center [35, 555] width 25 height 25
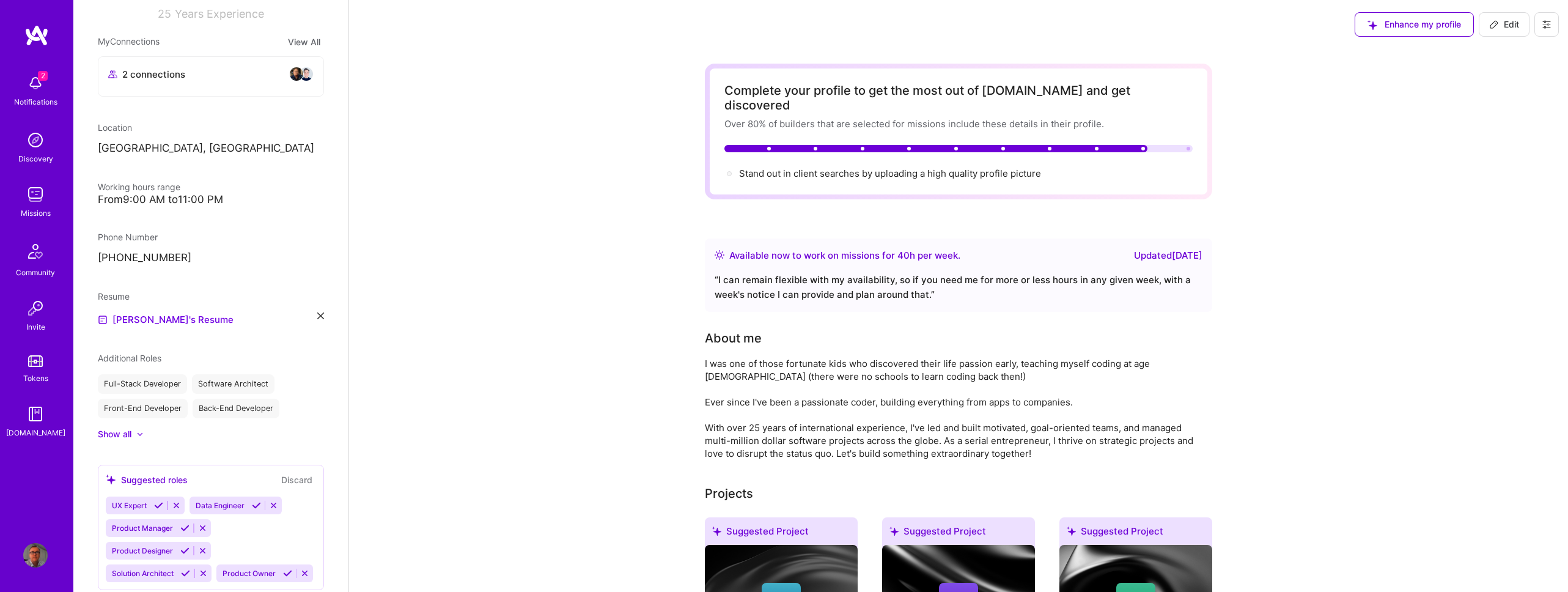
scroll to position [216, 0]
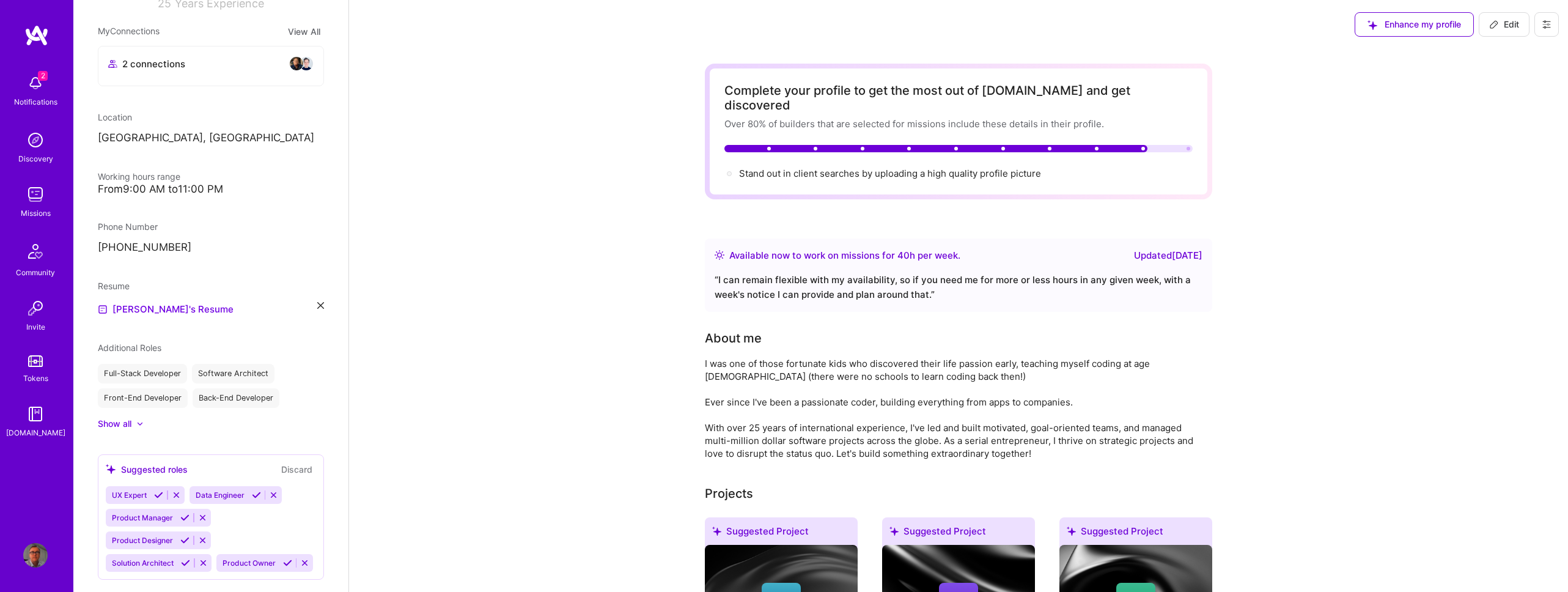
click at [317, 309] on icon at bounding box center [321, 305] width 7 height 7
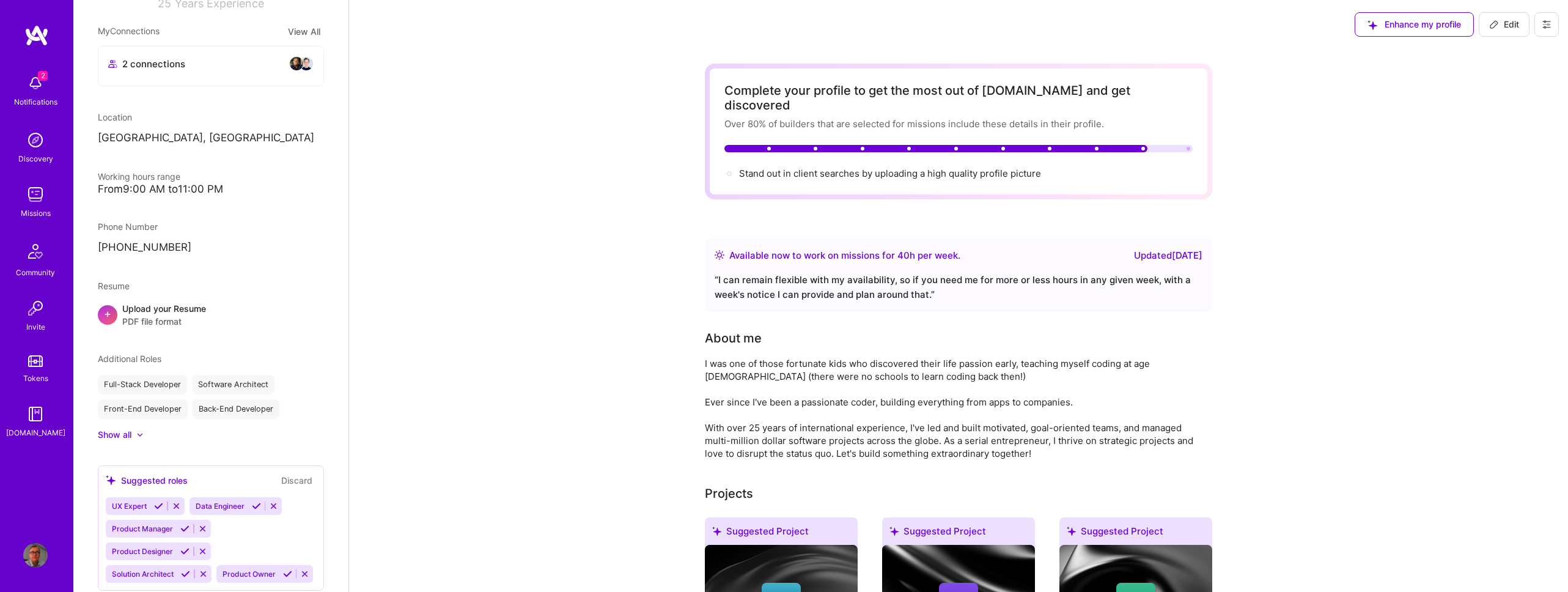
click at [198, 328] on div "Upload your Resume PDF file format" at bounding box center [164, 314] width 84 height 26
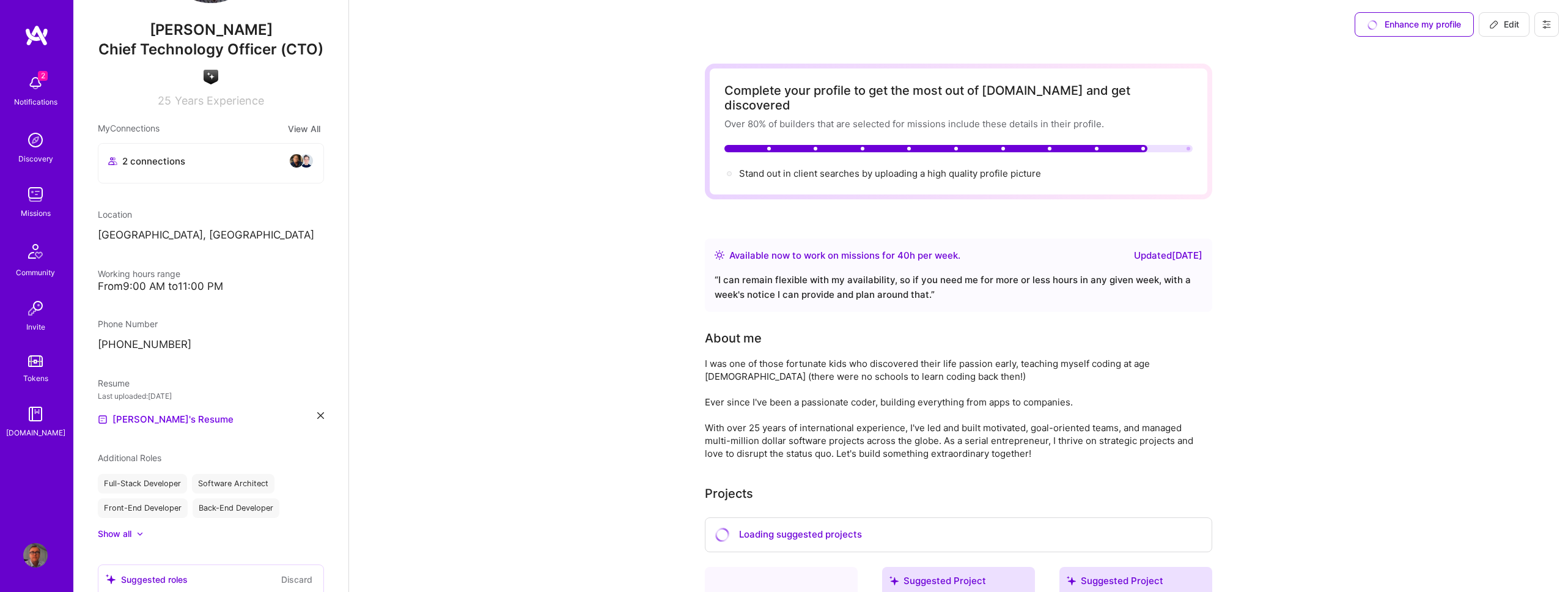
scroll to position [0, 0]
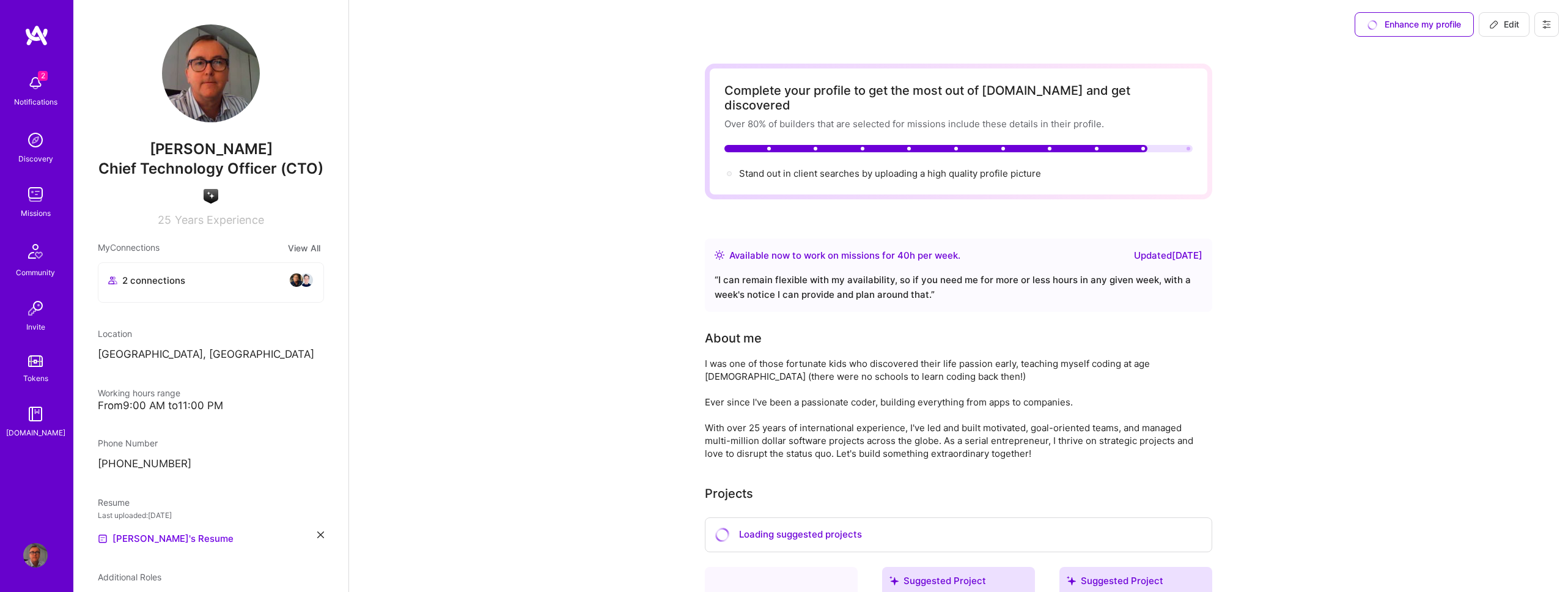
click at [1398, 28] on div "Enhance my profile" at bounding box center [1414, 25] width 120 height 25
click at [1370, 25] on div "Enhance my profile" at bounding box center [1414, 25] width 120 height 25
click at [1373, 26] on div "Enhance my profile" at bounding box center [1414, 25] width 120 height 25
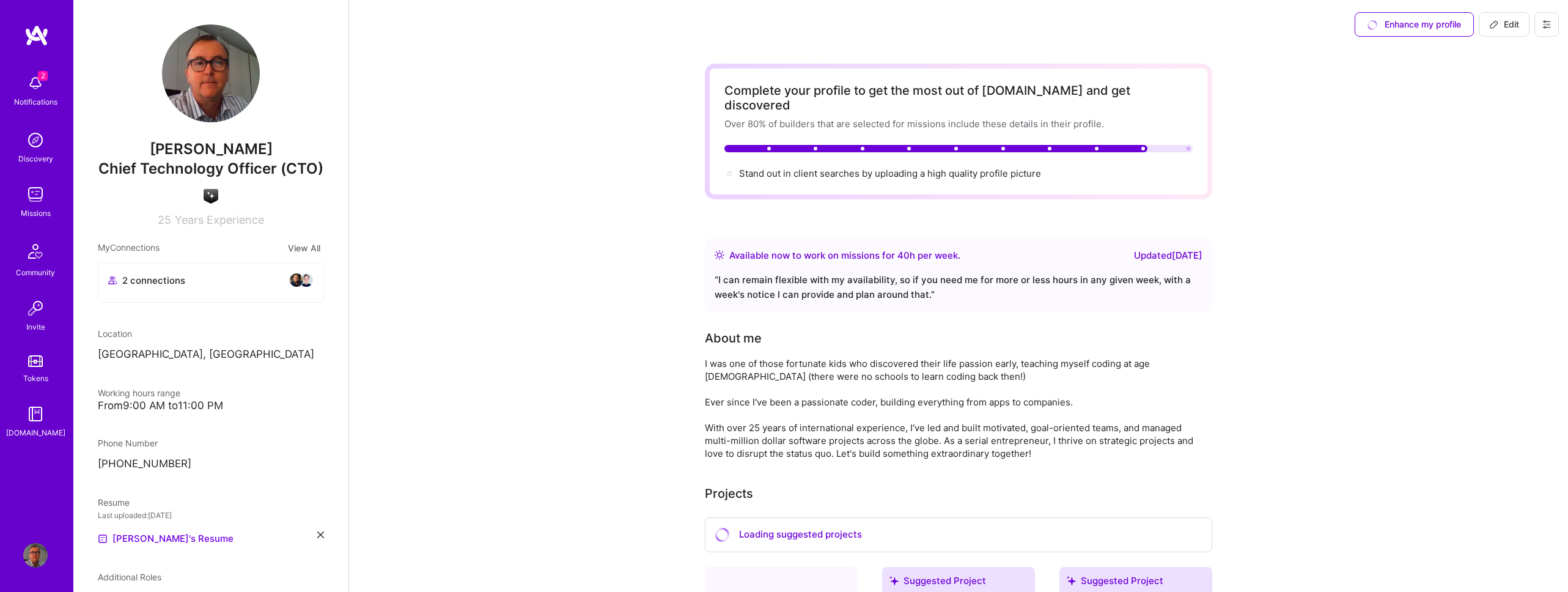
click at [1383, 18] on div "Enhance my profile" at bounding box center [1414, 25] width 120 height 25
click at [1382, 27] on div "Enhance my profile" at bounding box center [1414, 25] width 120 height 25
click at [1503, 27] on span "Edit" at bounding box center [1504, 25] width 30 height 12
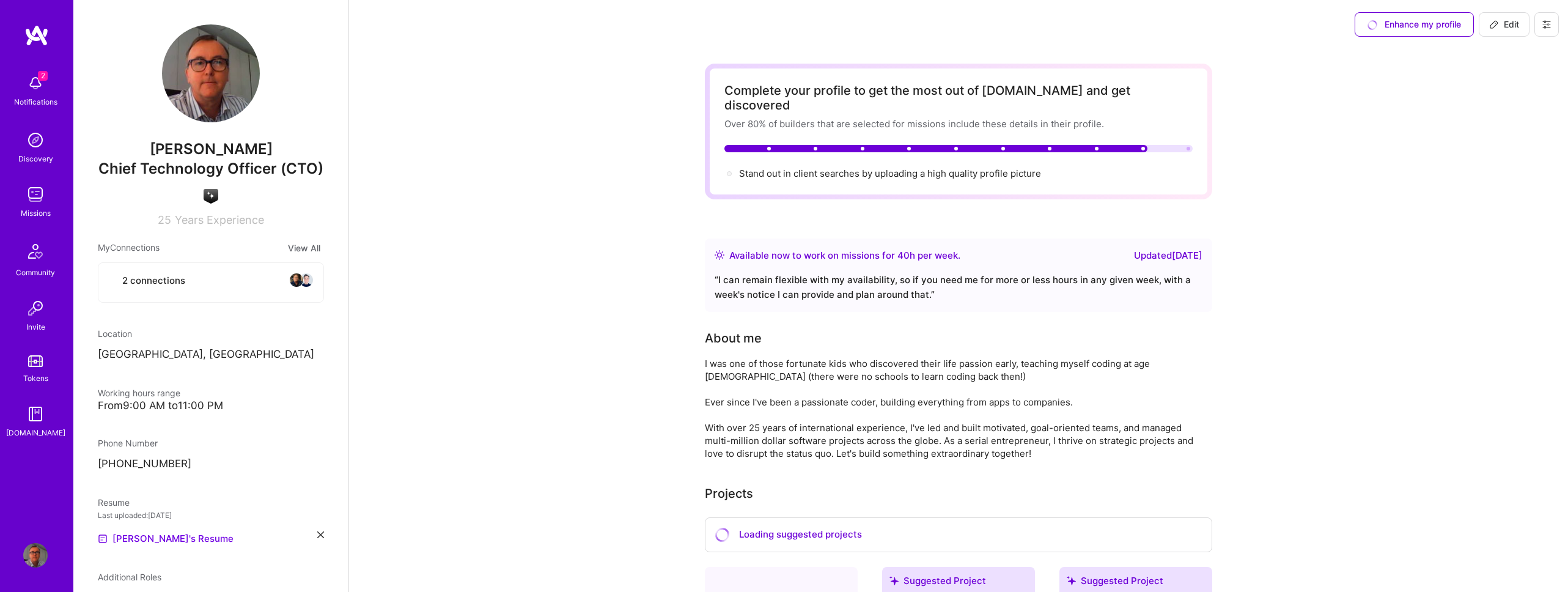
select select "GB"
select select "Right Now"
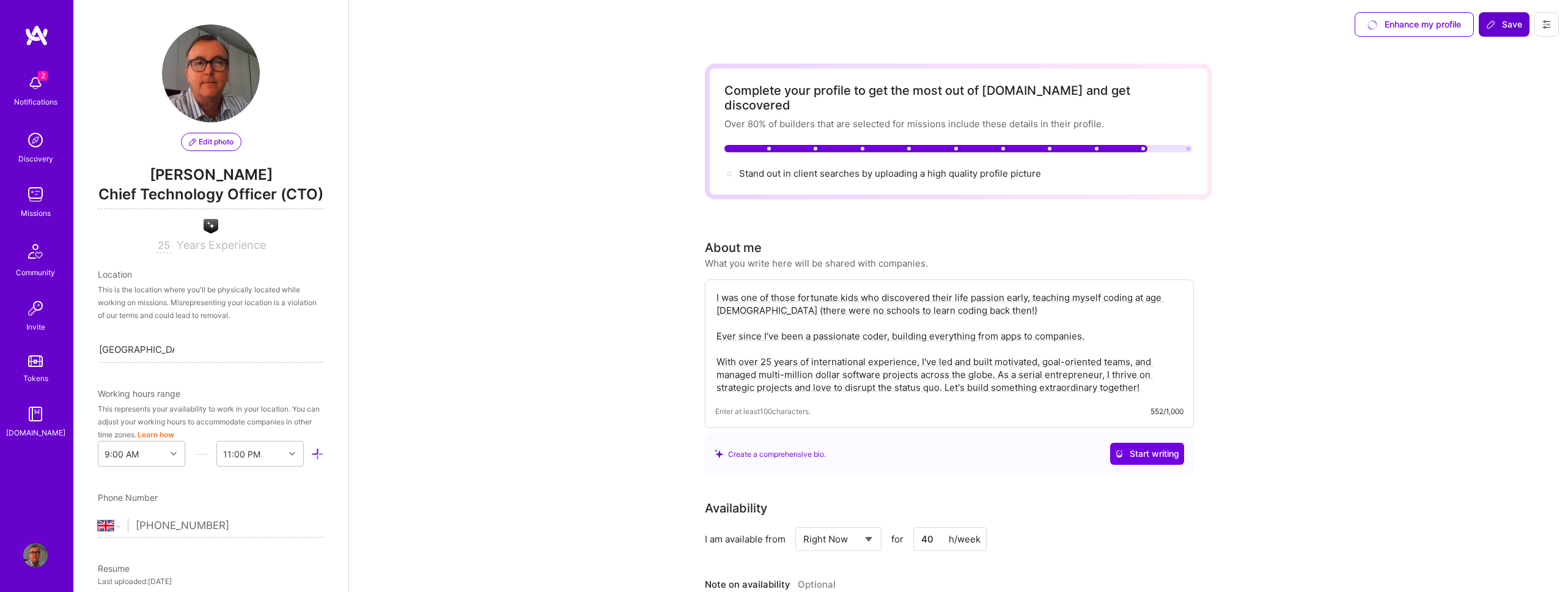
scroll to position [456, 0]
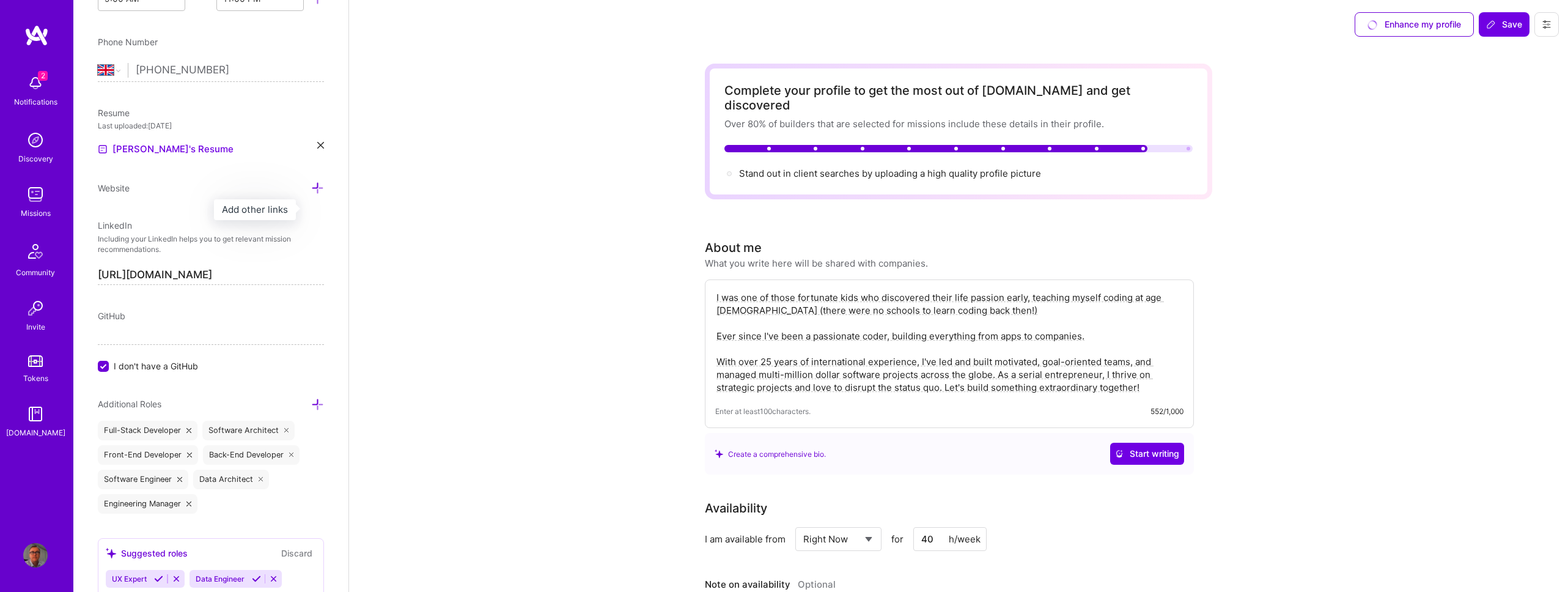
click at [311, 194] on icon at bounding box center [317, 187] width 13 height 13
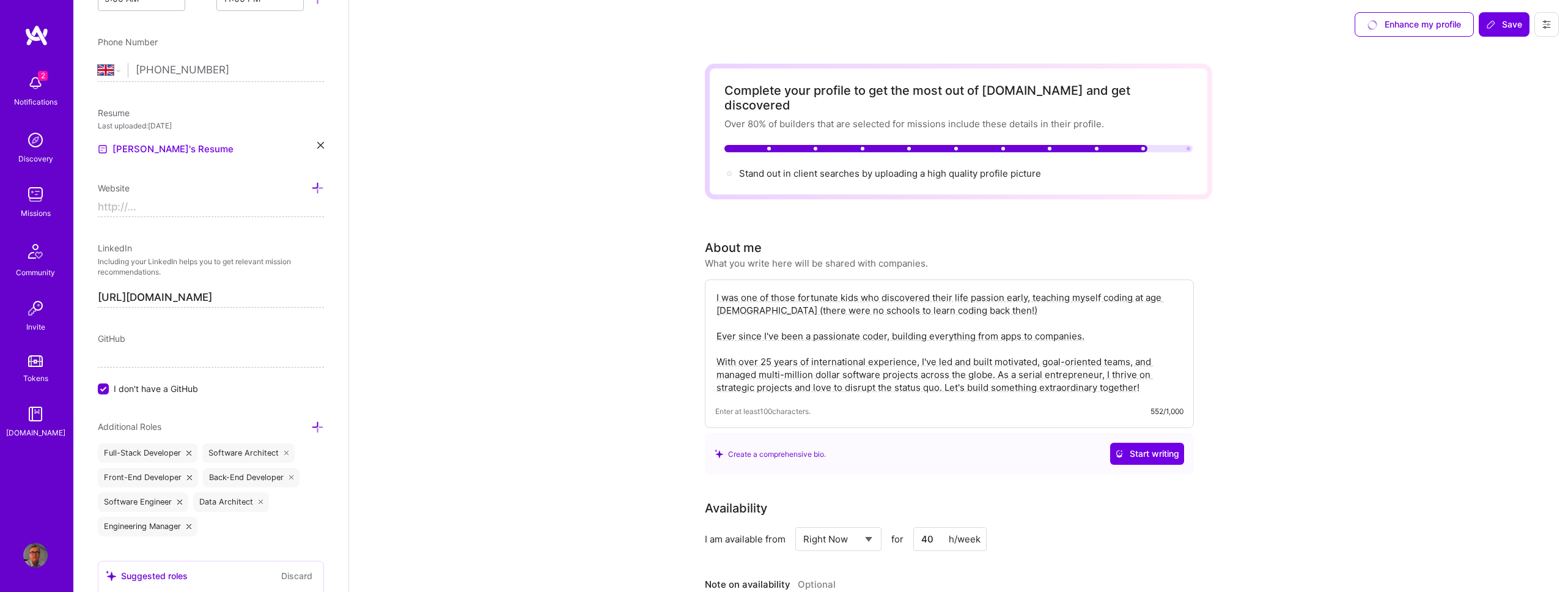
click at [258, 217] on input at bounding box center [210, 208] width 226 height 19
type input "[URL][DOMAIN_NAME]"
click at [311, 194] on icon at bounding box center [317, 187] width 13 height 13
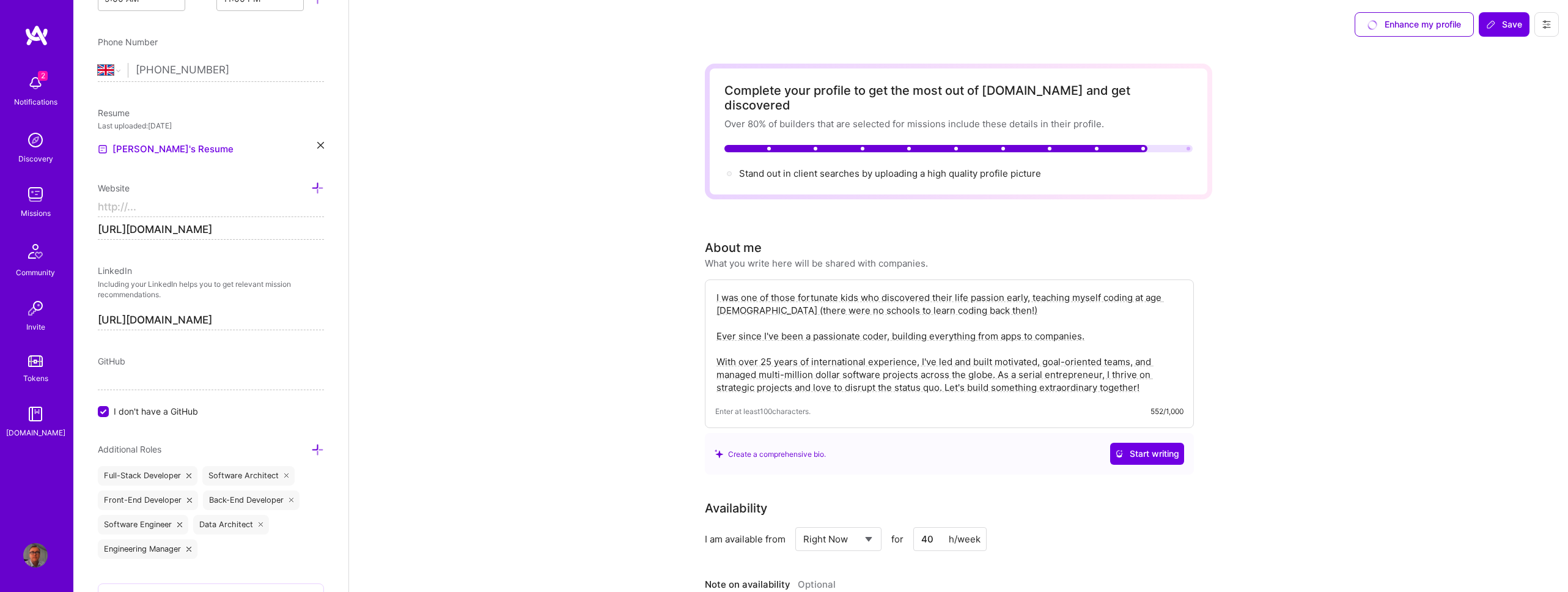
click at [238, 217] on input at bounding box center [210, 208] width 226 height 19
paste input "[URL][DOMAIN_NAME]"
type input "[URL][DOMAIN_NAME]"
click at [311, 194] on icon at bounding box center [317, 187] width 13 height 13
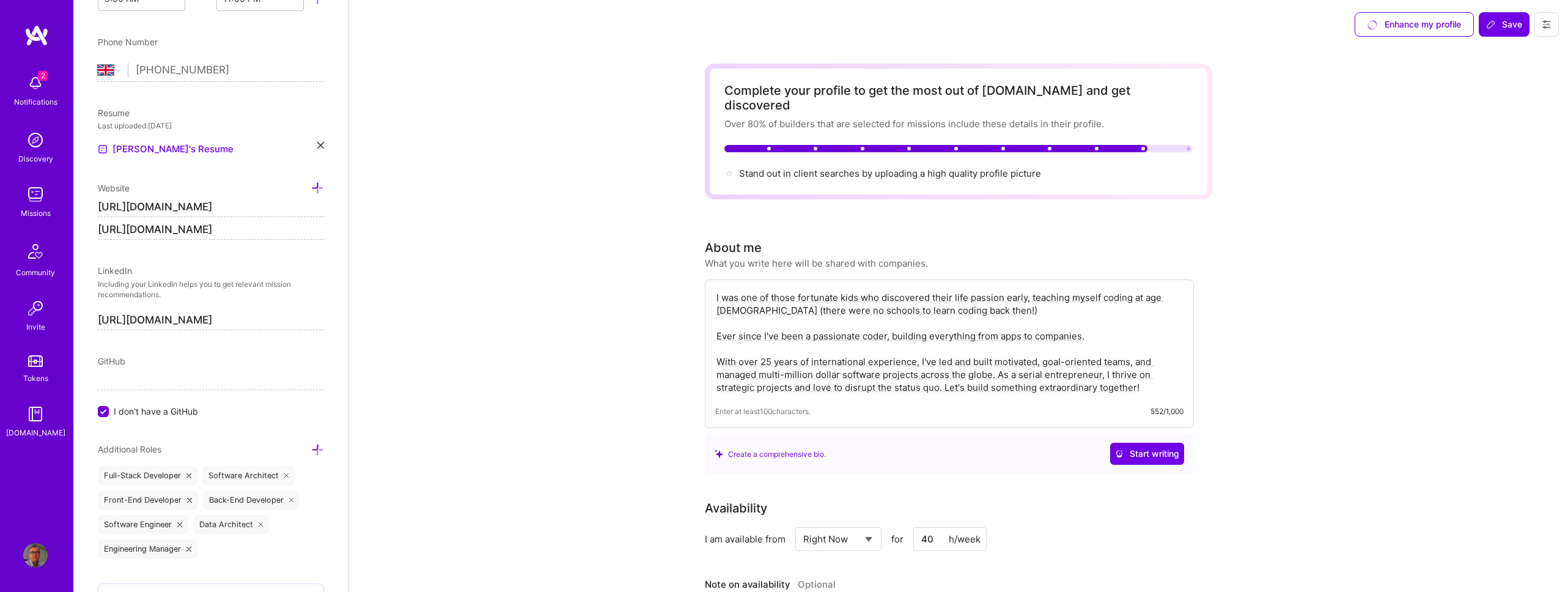
scroll to position [0, 0]
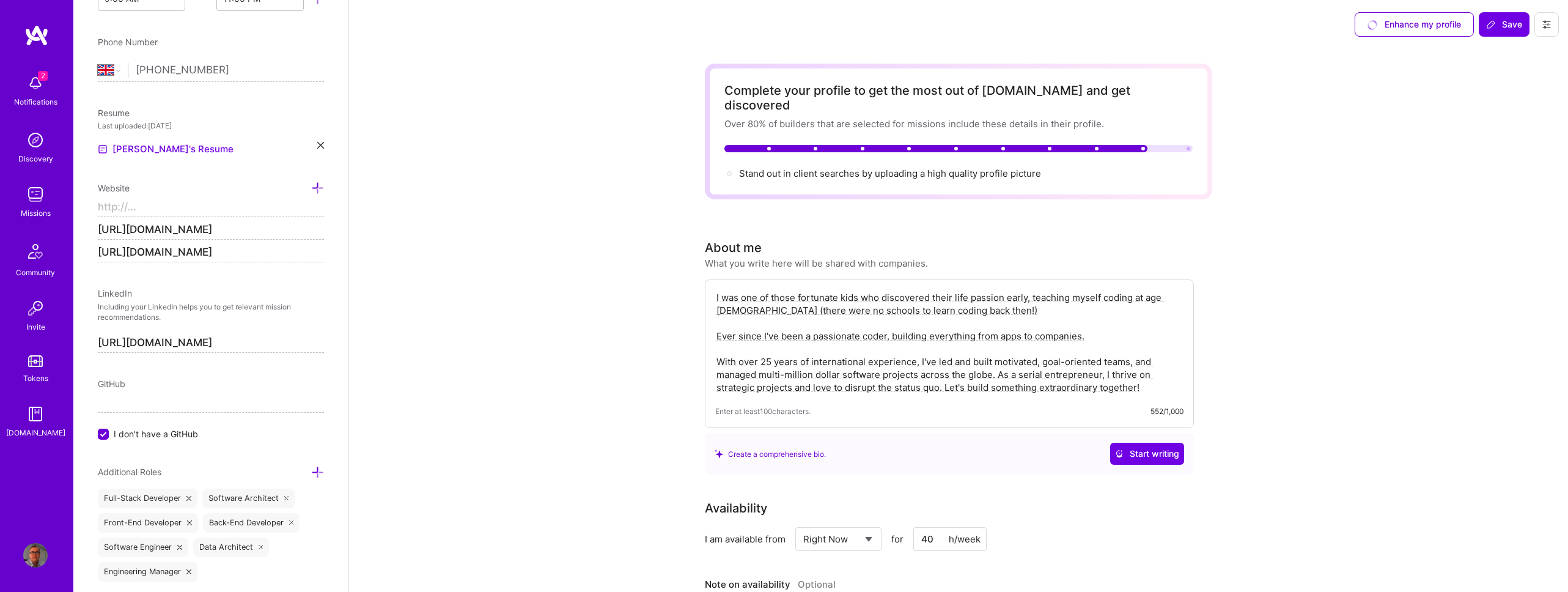
click at [237, 217] on input at bounding box center [210, 208] width 226 height 19
type input "[URL][DOMAIN_NAME]"
click at [1402, 26] on div "Enhance my profile" at bounding box center [1414, 25] width 120 height 25
click at [1500, 31] on button "Save" at bounding box center [1504, 25] width 51 height 25
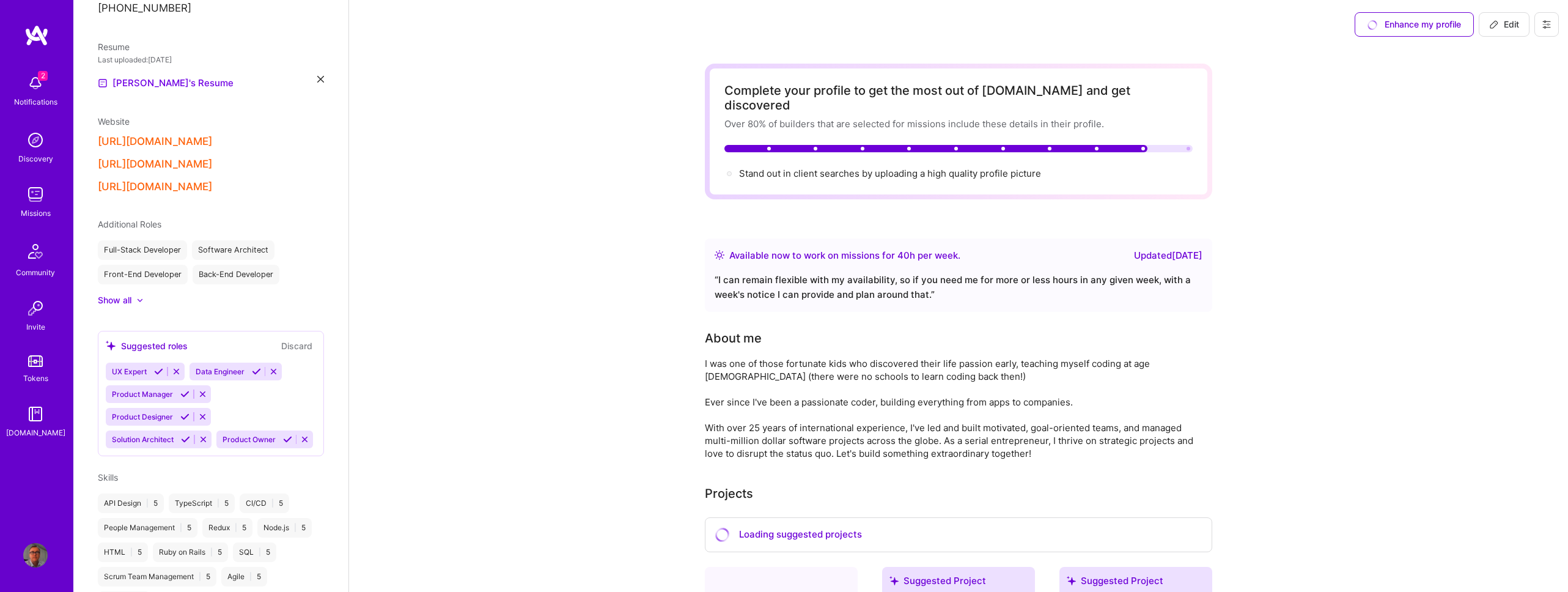
scroll to position [414, 0]
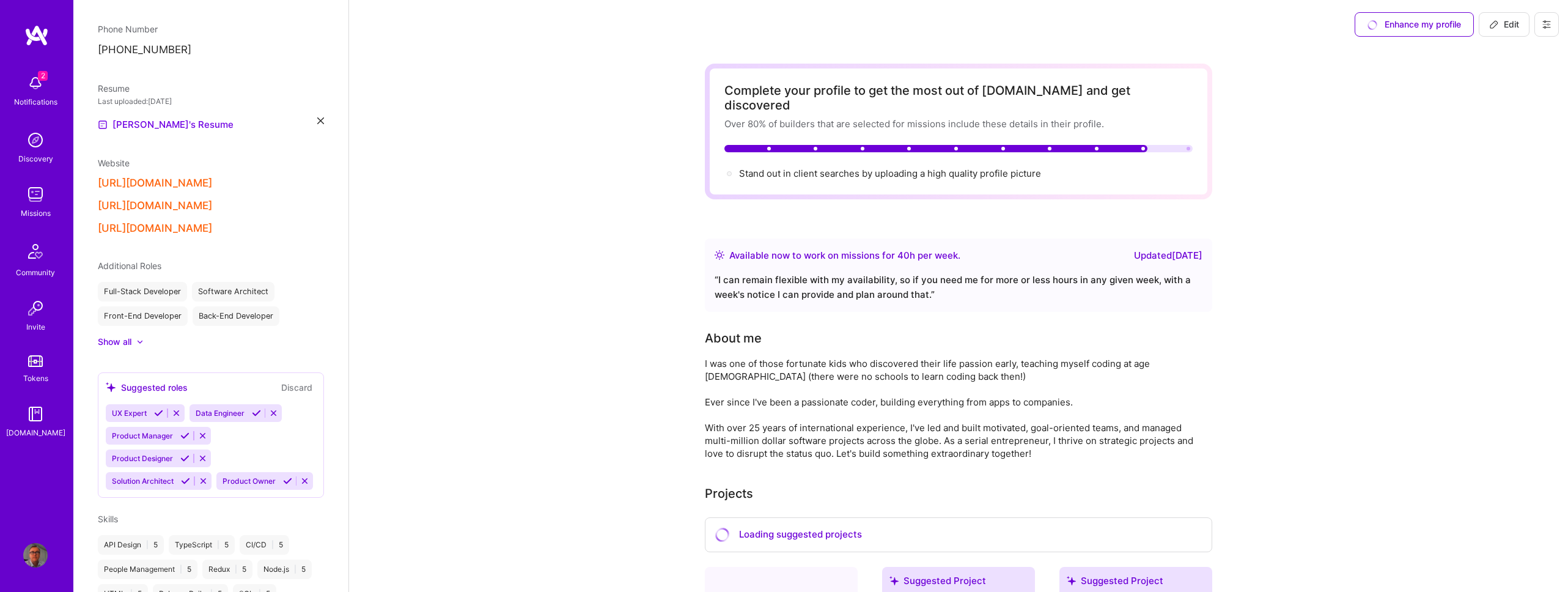
click at [1510, 23] on span "Edit" at bounding box center [1504, 25] width 30 height 12
select select "GB"
select select "Right Now"
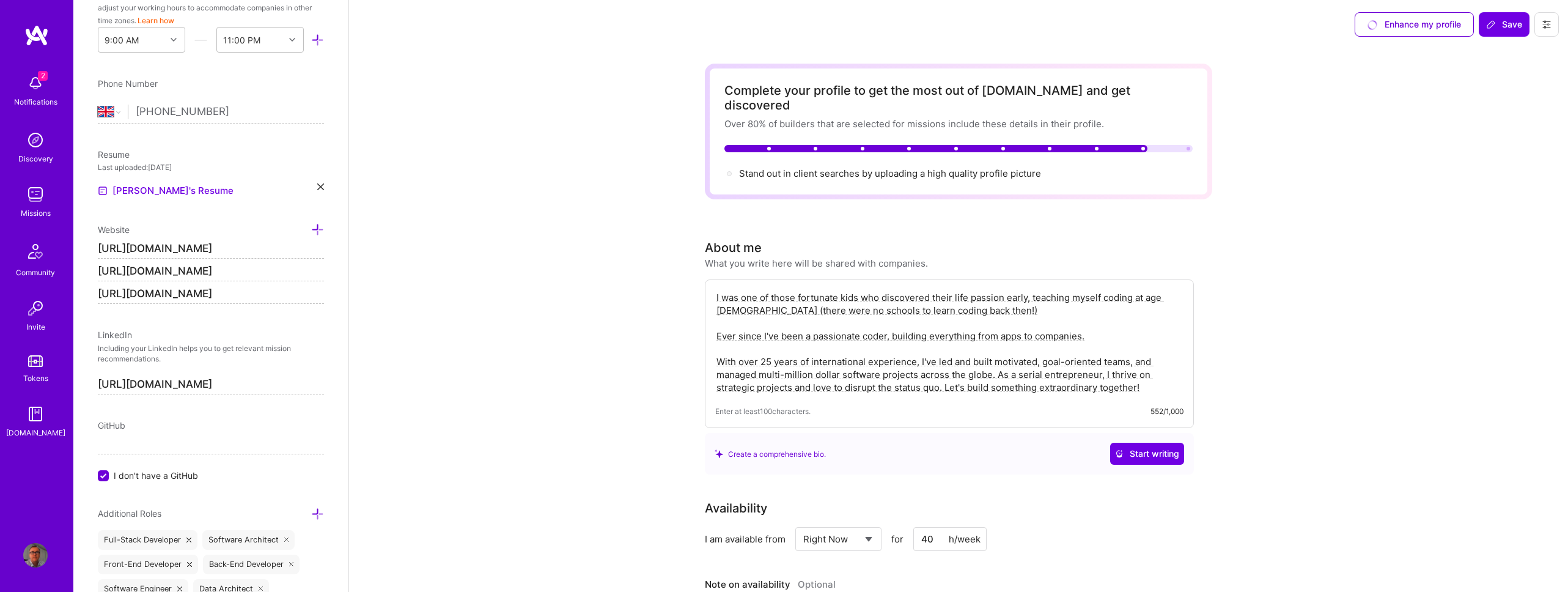
scroll to position [456, 0]
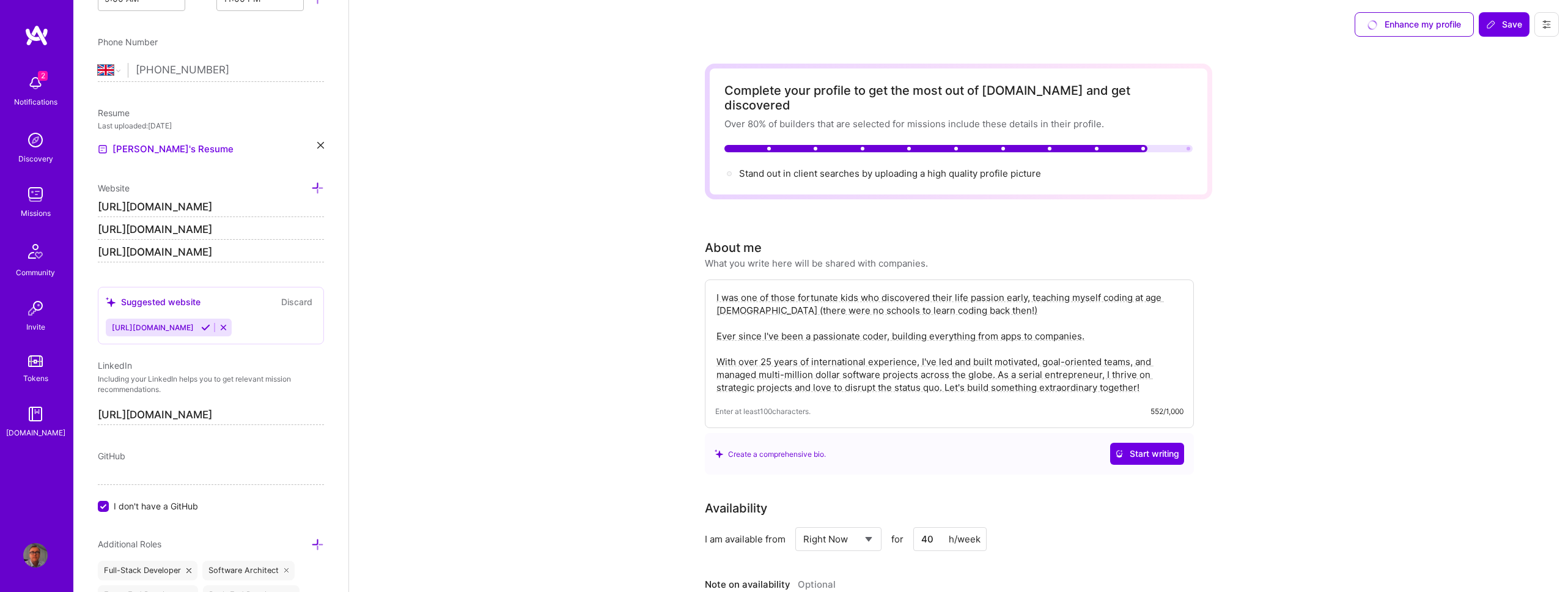
click at [157, 262] on input "[URL][DOMAIN_NAME]" at bounding box center [210, 252] width 226 height 19
type input "[URL][DOMAIN_NAME]"
click at [1506, 19] on span "Save" at bounding box center [1504, 25] width 36 height 12
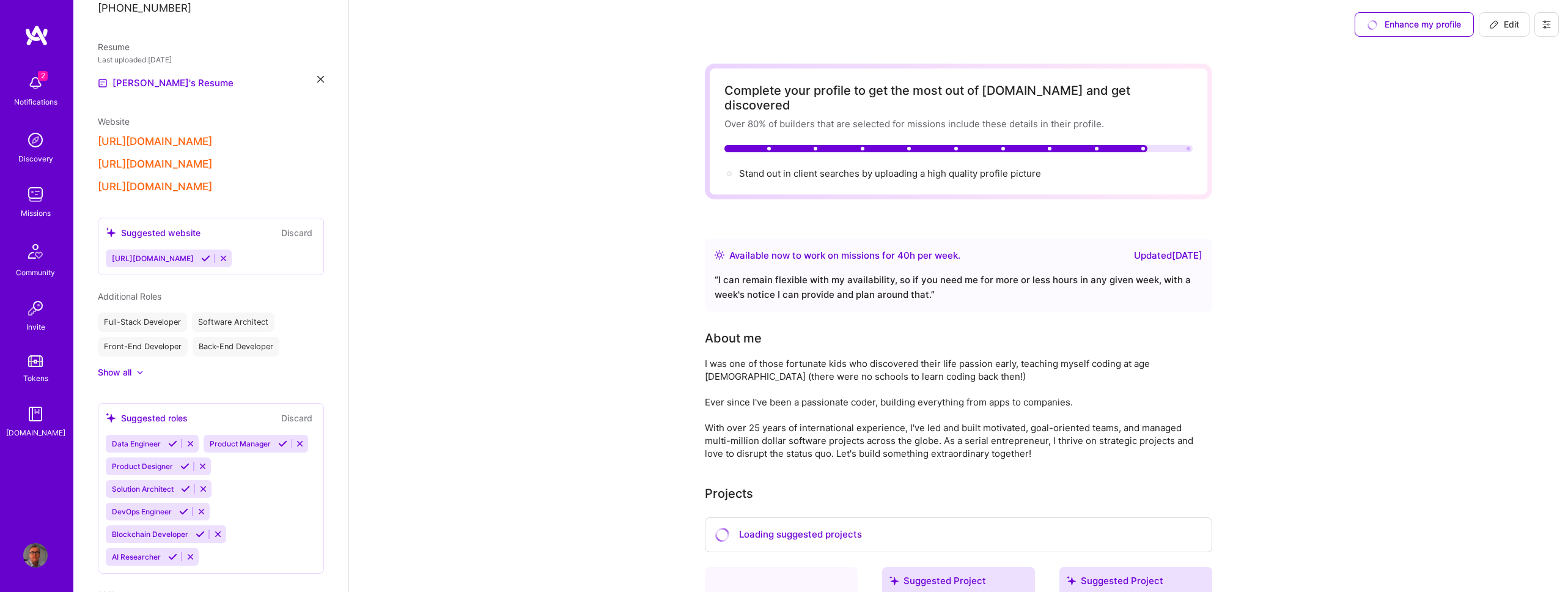
scroll to position [414, 0]
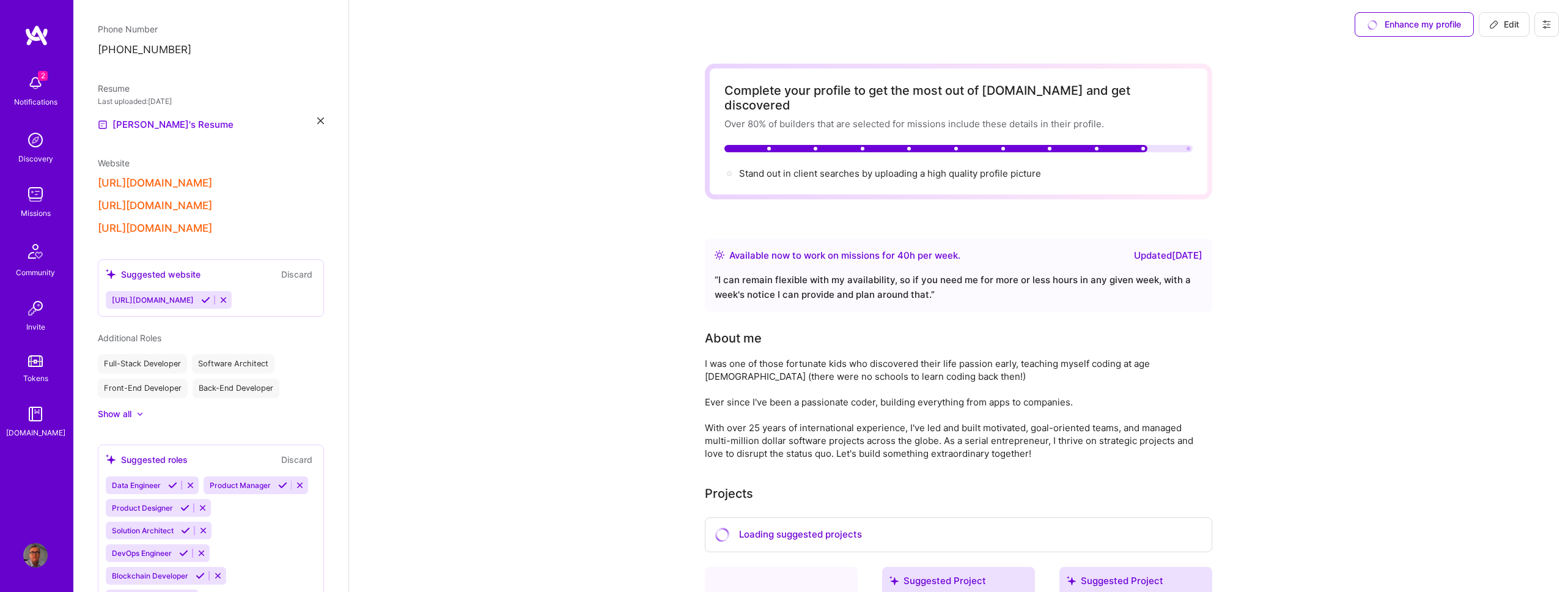
click at [214, 305] on button at bounding box center [206, 300] width 17 height 11
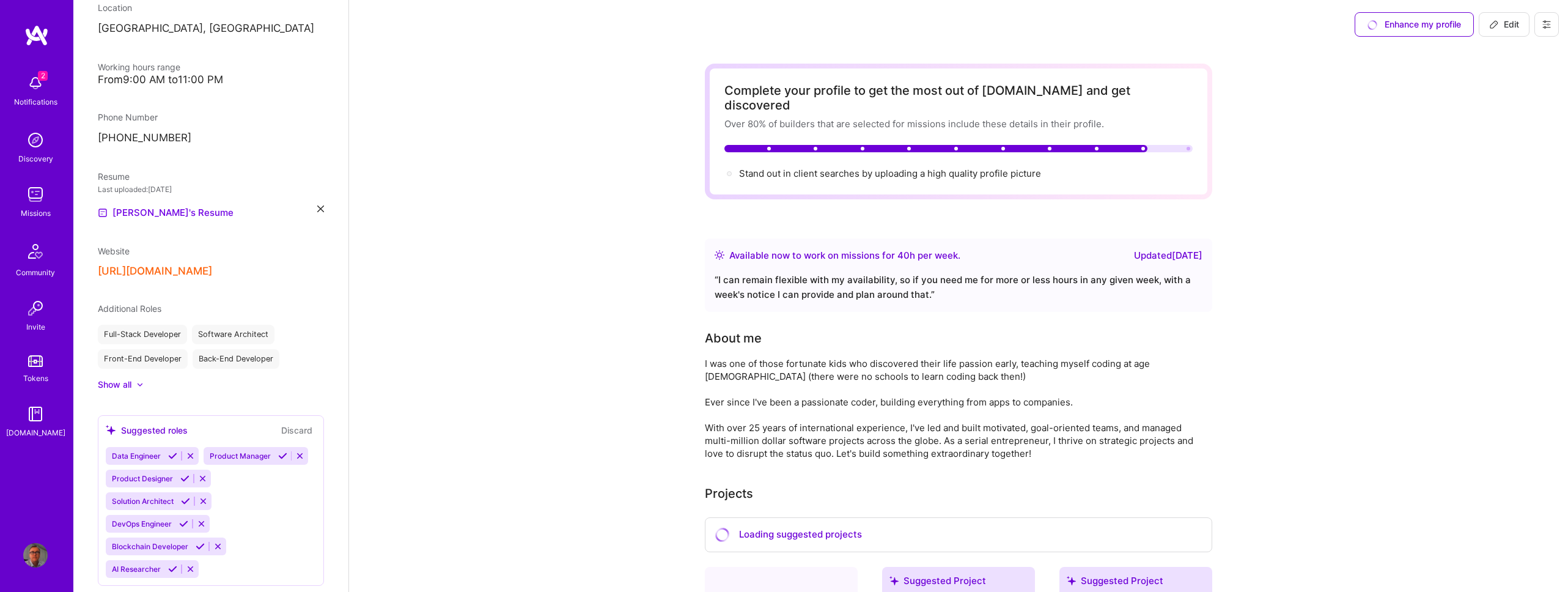
scroll to position [293, 0]
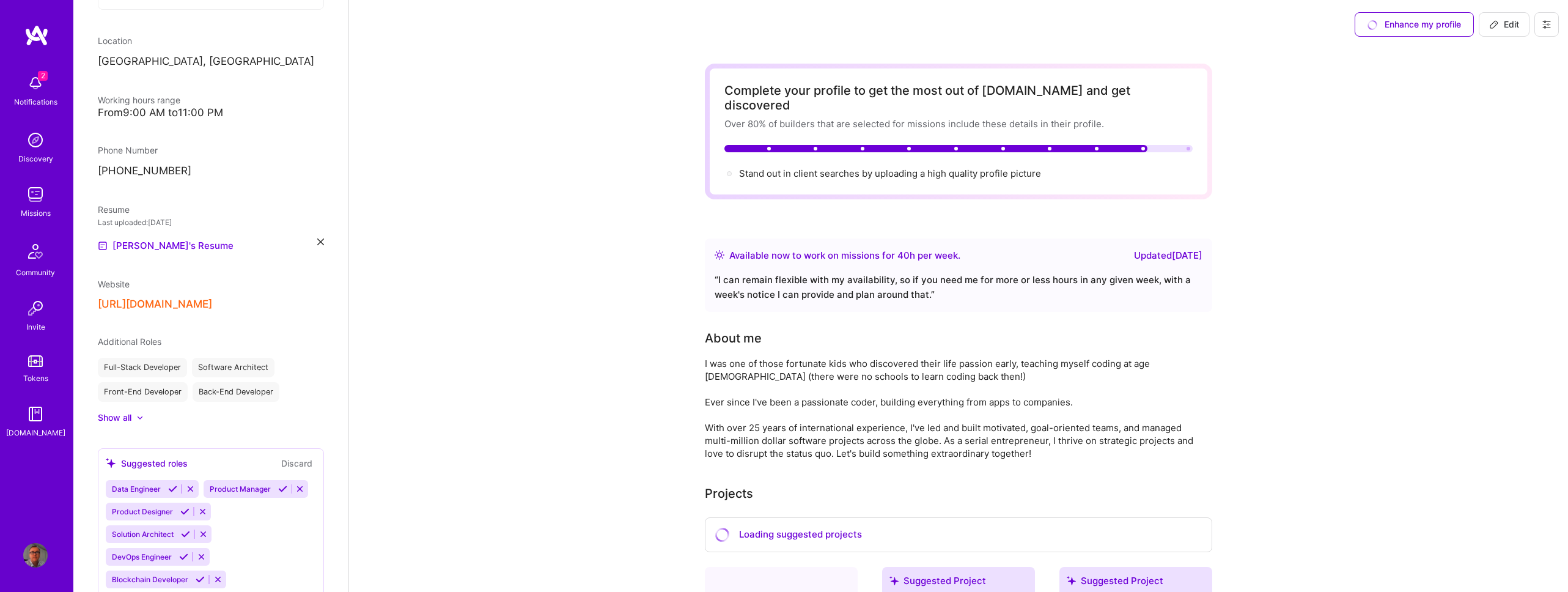
click at [1510, 25] on span "Edit" at bounding box center [1504, 25] width 30 height 12
select select "GB"
select select "Right Now"
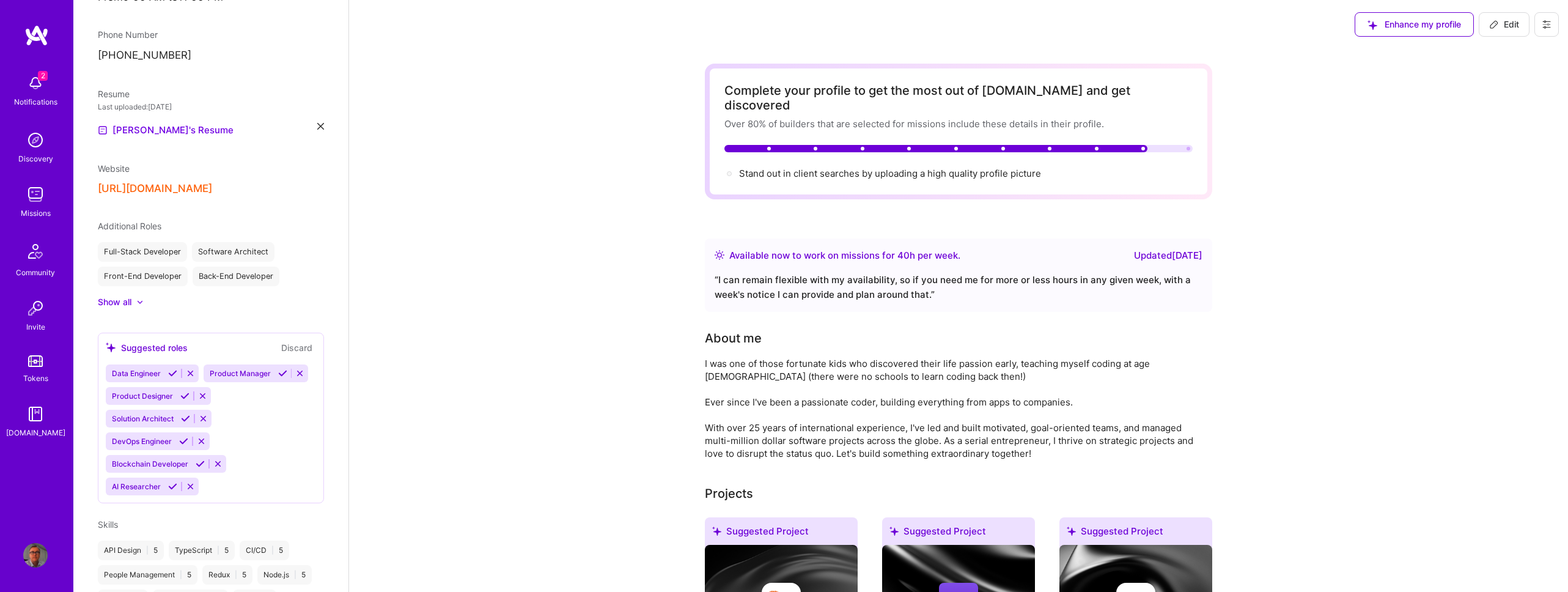
scroll to position [377, 0]
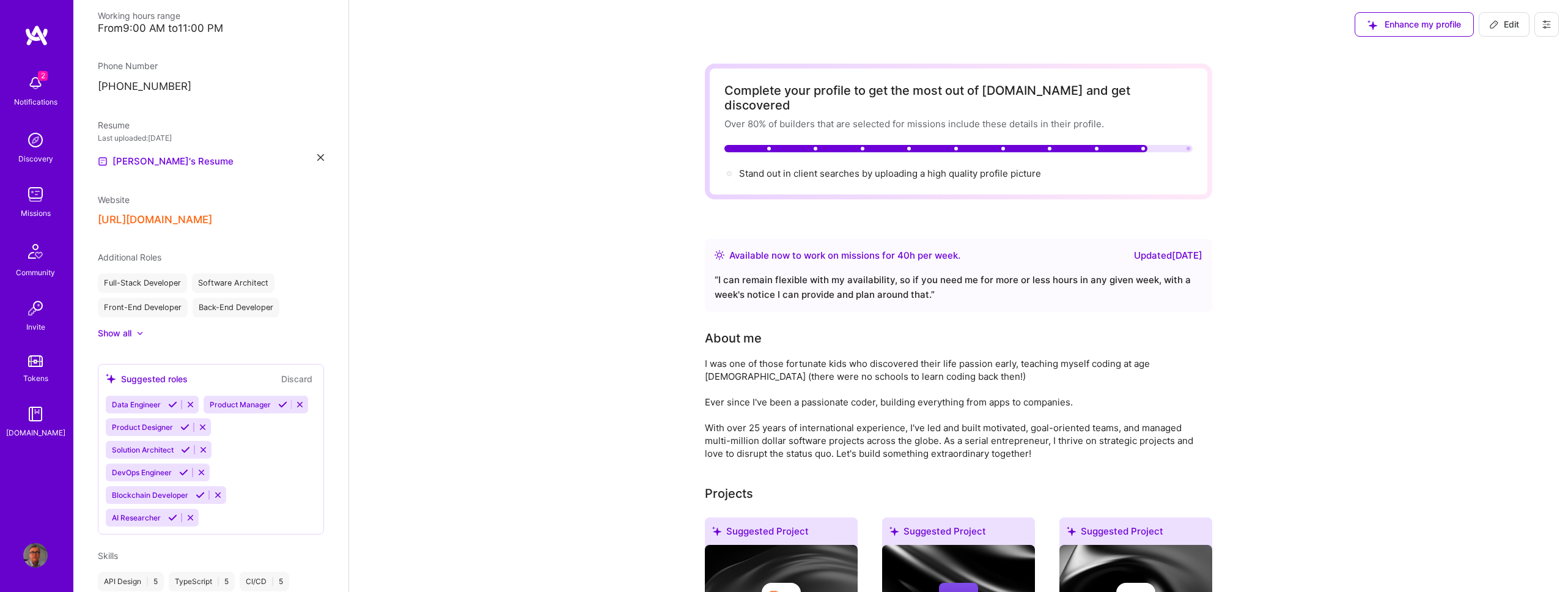
click at [1499, 29] on span "Edit" at bounding box center [1504, 25] width 30 height 12
select select "GB"
select select "Right Now"
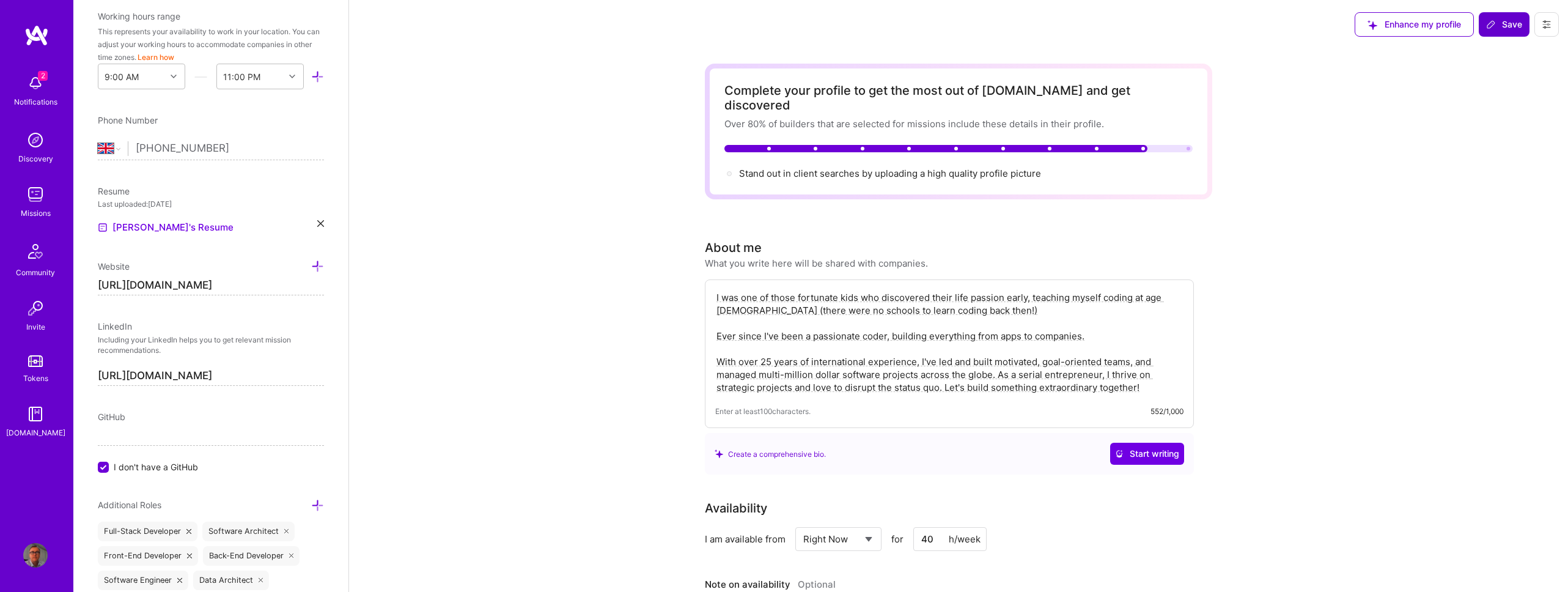
scroll to position [318, 0]
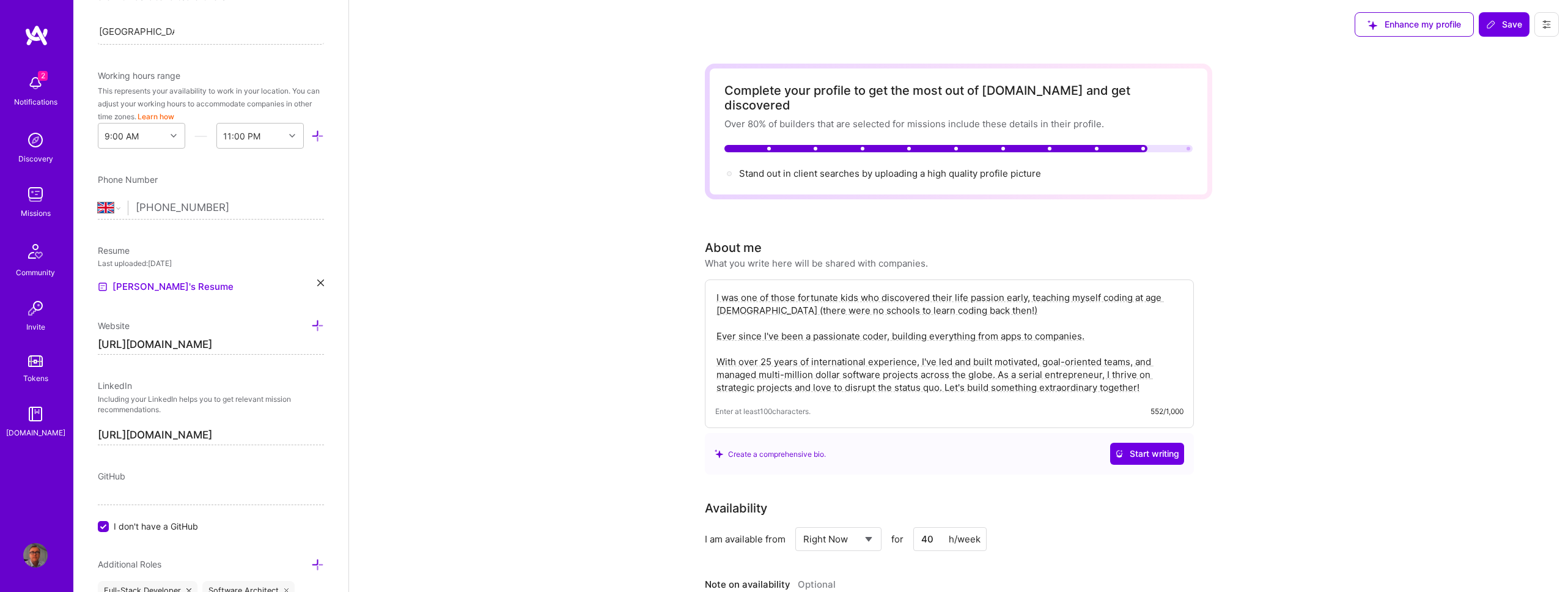
click at [311, 332] on icon at bounding box center [317, 325] width 13 height 13
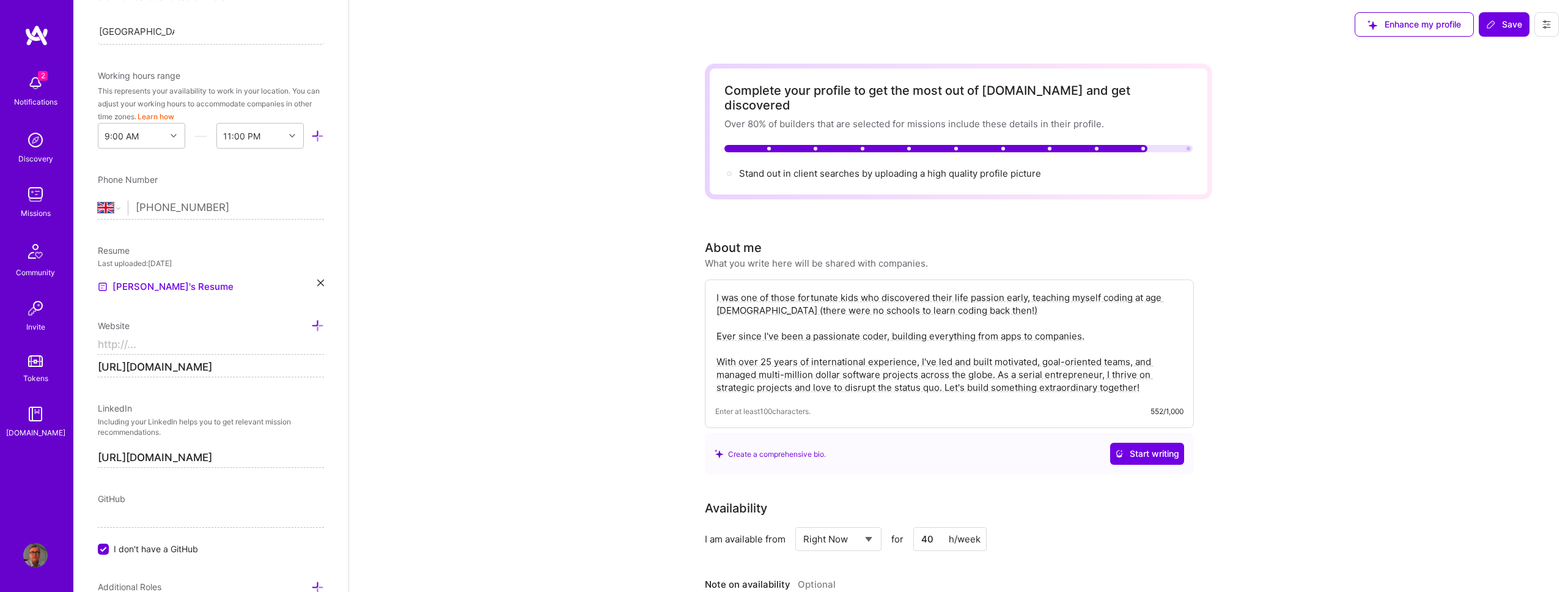
click at [217, 354] on input at bounding box center [210, 345] width 226 height 19
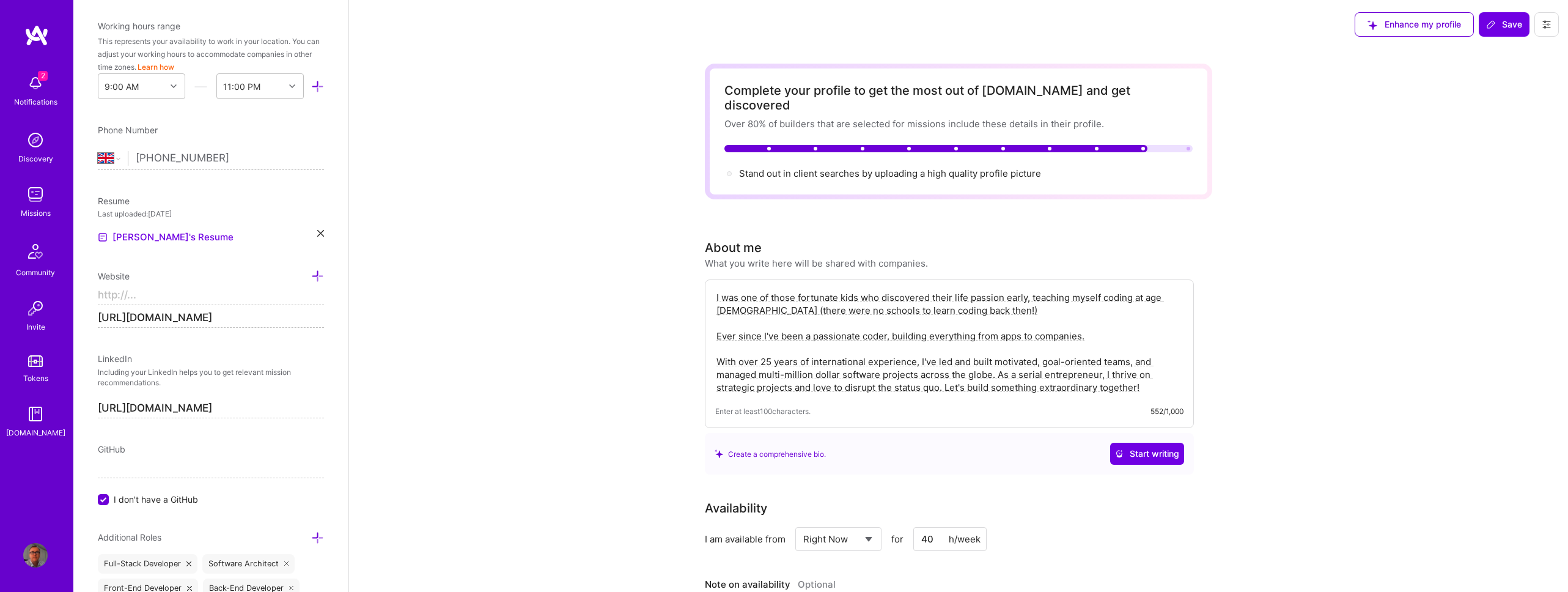
scroll to position [395, 0]
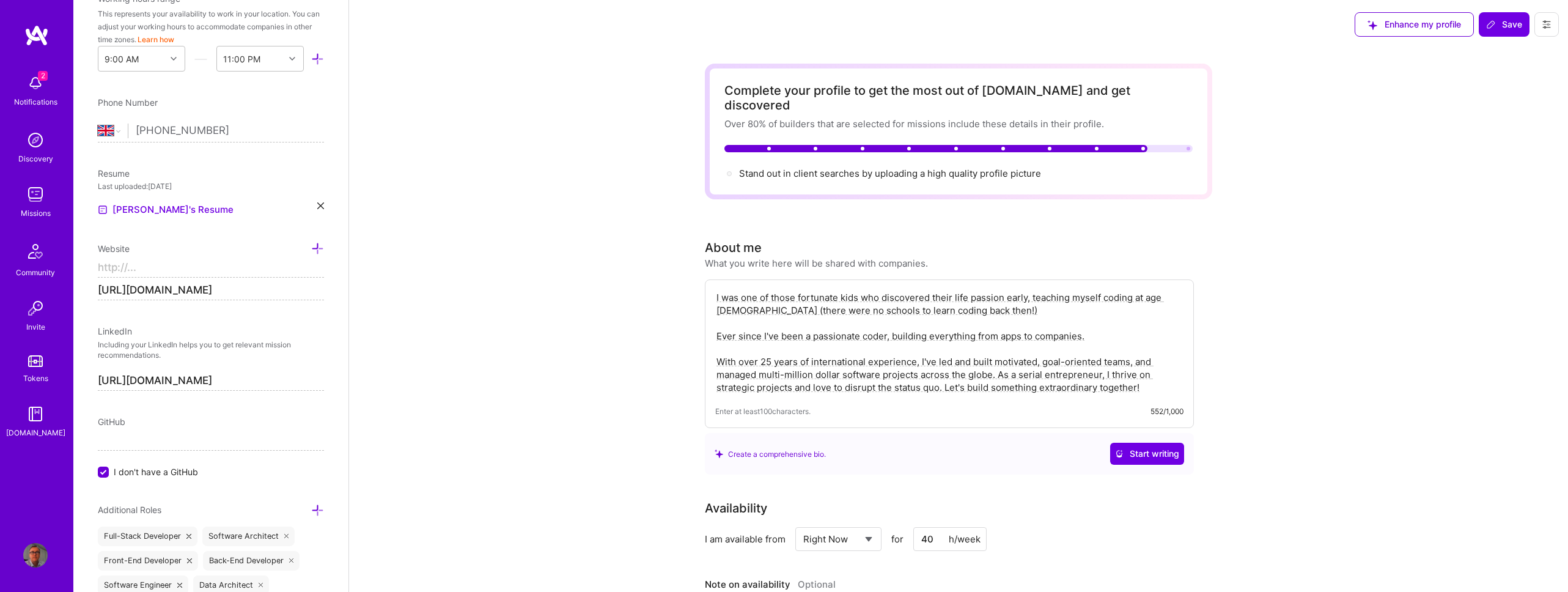
type input "https://"
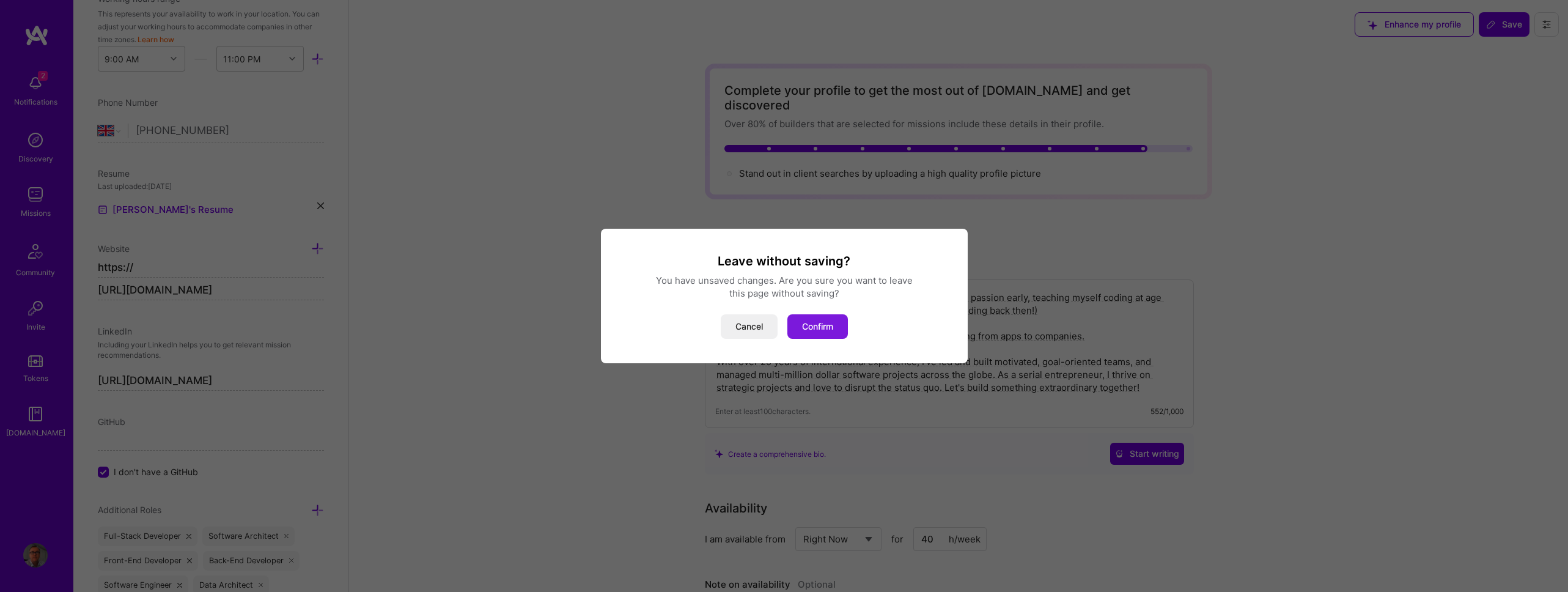
click at [823, 329] on button "Confirm" at bounding box center [817, 326] width 61 height 25
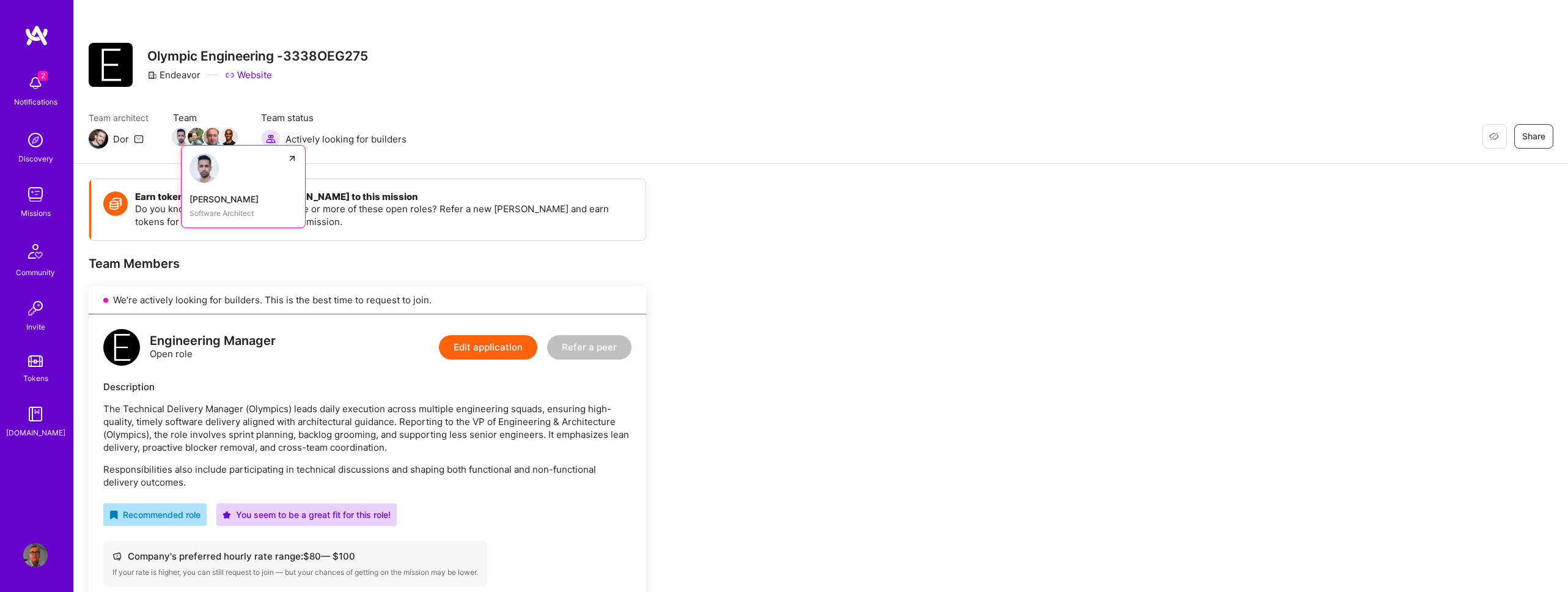
click at [179, 139] on img at bounding box center [180, 136] width 18 height 18
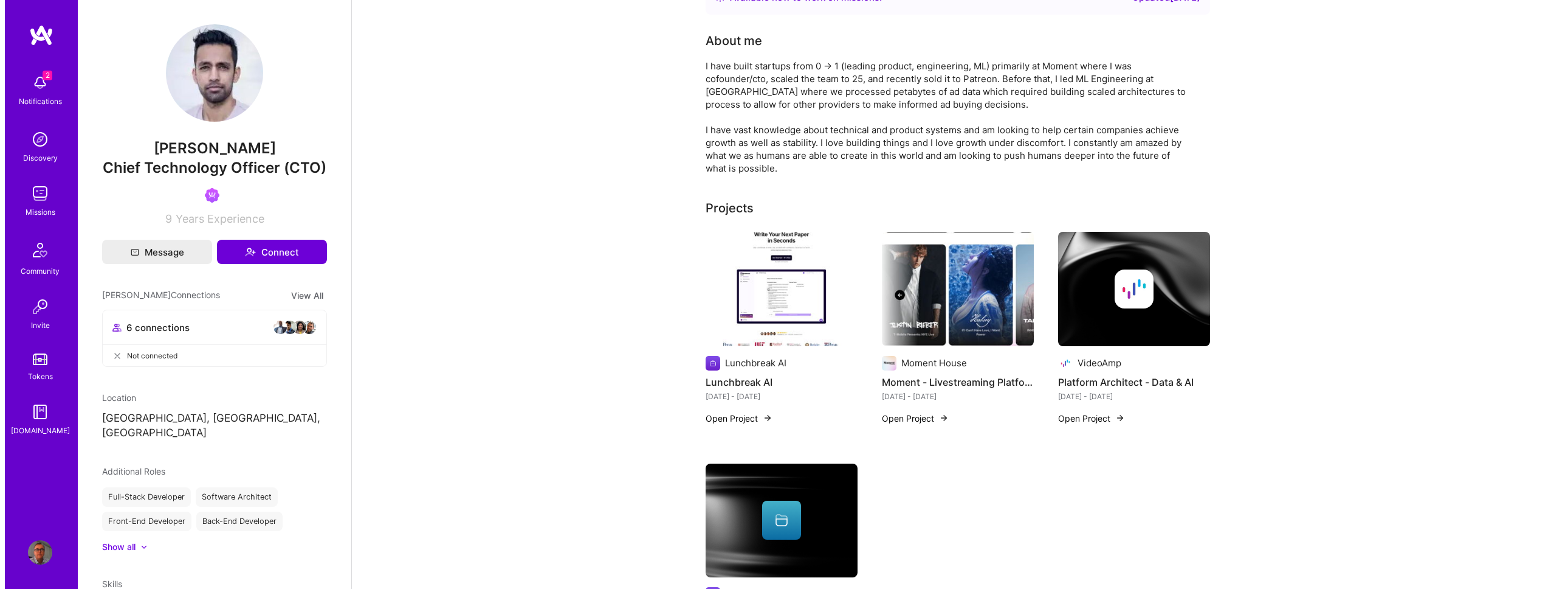
scroll to position [18, 0]
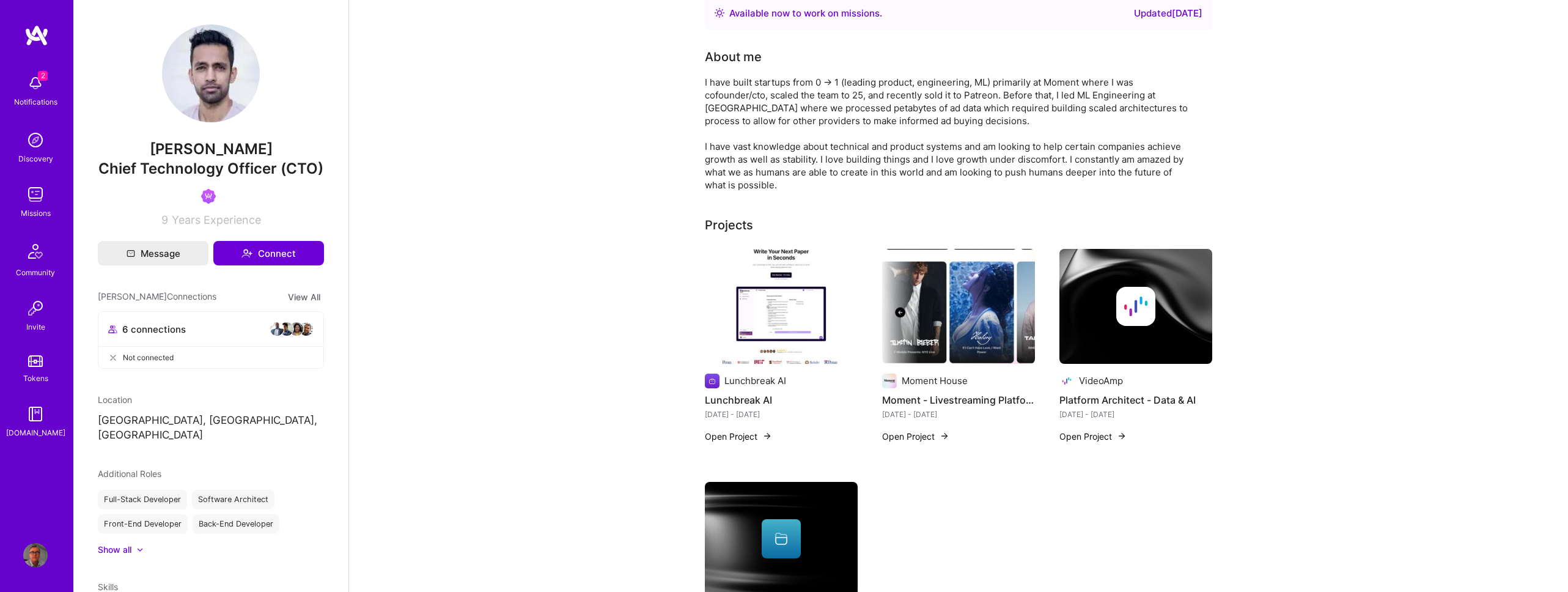
click at [959, 355] on img at bounding box center [959, 306] width 153 height 115
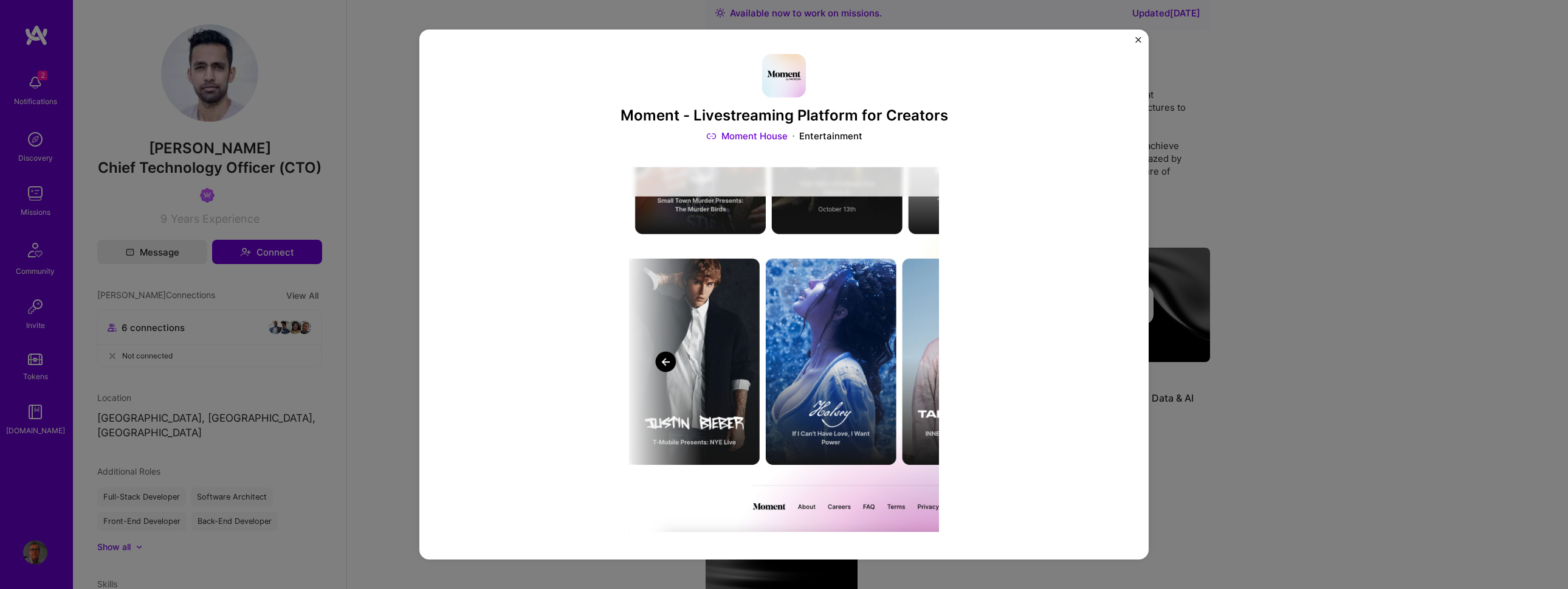
click at [1139, 42] on img "Close" at bounding box center [1138, 39] width 6 height 6
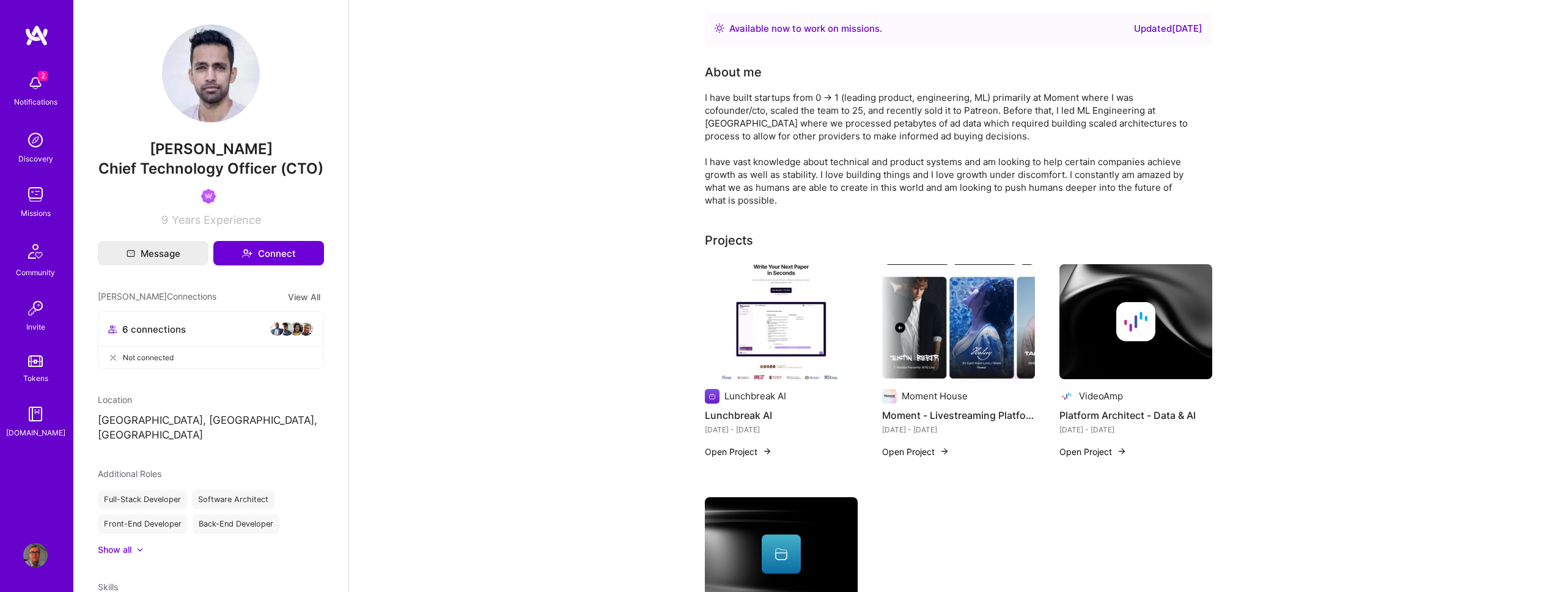
scroll to position [26, 0]
